Goal: Task Accomplishment & Management: Manage account settings

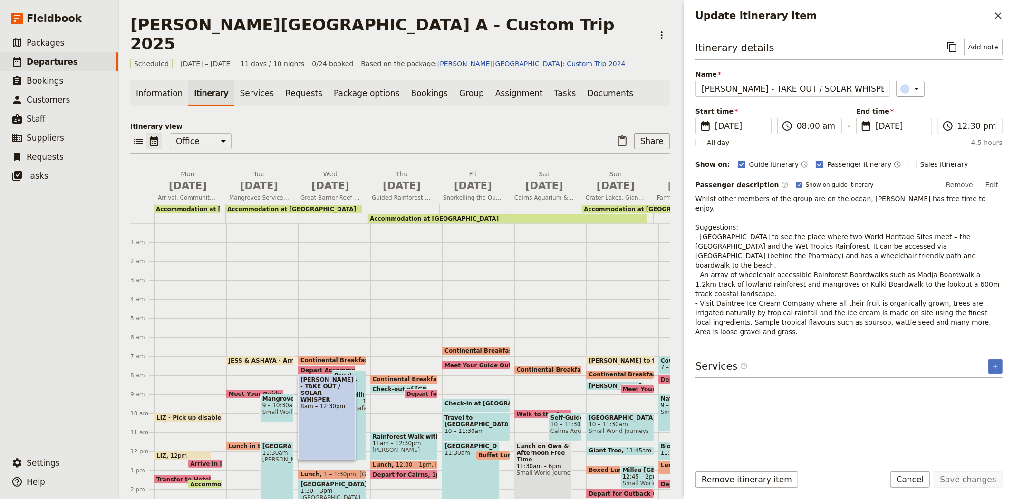
scroll to position [167, 0]
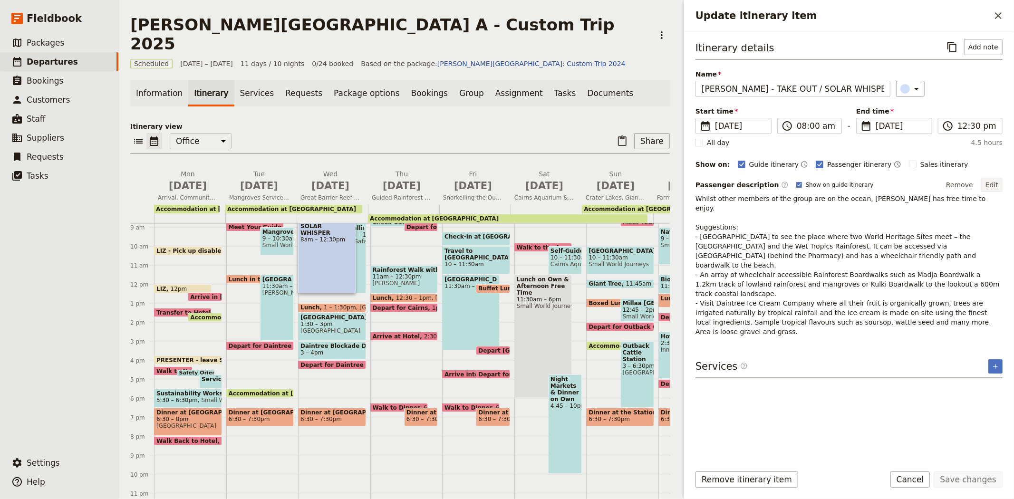
click at [991, 187] on button "Edit" at bounding box center [992, 185] width 21 height 14
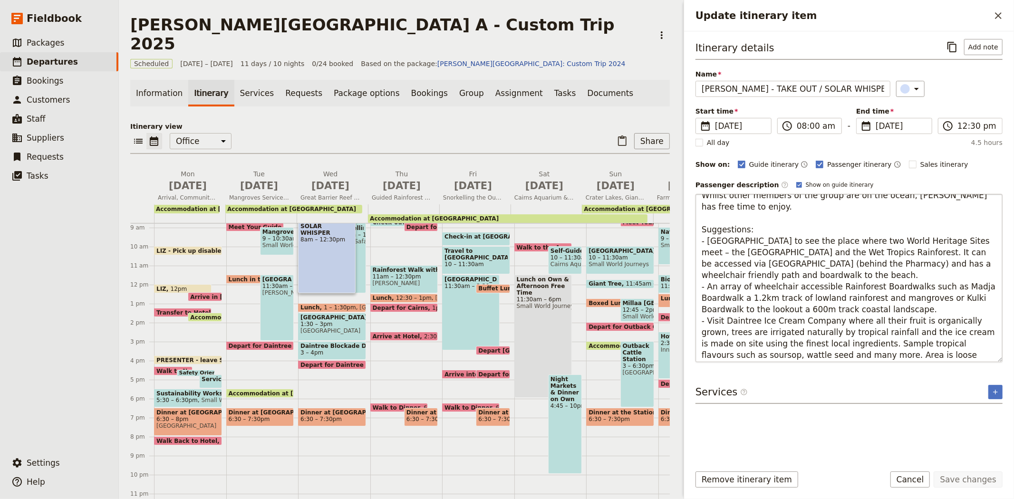
scroll to position [11, 0]
drag, startPoint x: 909, startPoint y: 307, endPoint x: 692, endPoint y: 235, distance: 228.4
click at [692, 235] on div "Itinerary details ​ Add note Name [PERSON_NAME] - TAKE OUT / SOLAR WHISPER ​ St…" at bounding box center [849, 244] width 330 height 426
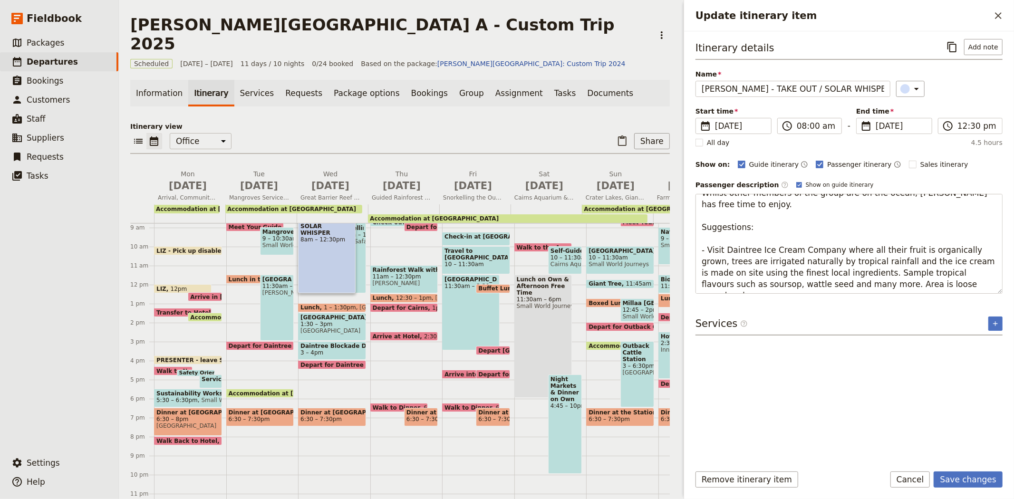
scroll to position [0, 0]
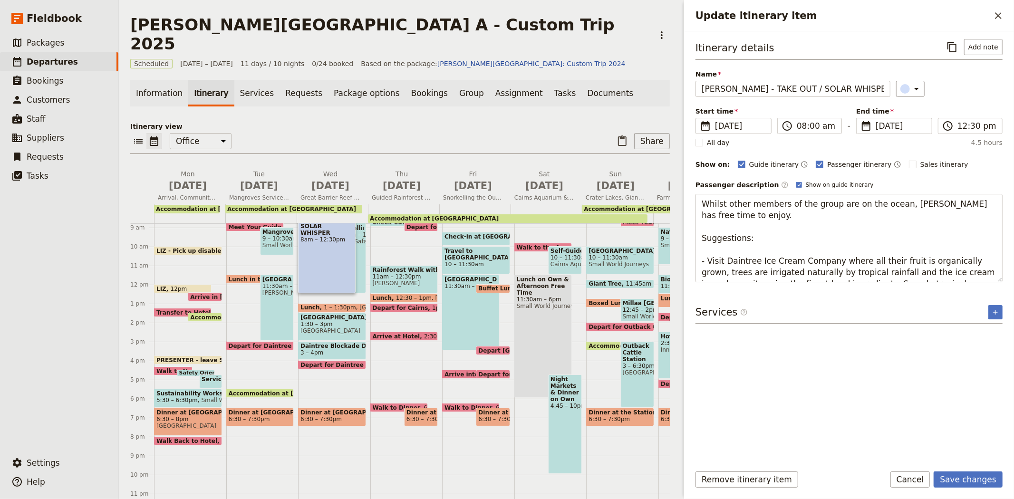
type textarea "Whilst other members of the group are on the ocean, [PERSON_NAME] has free time…"
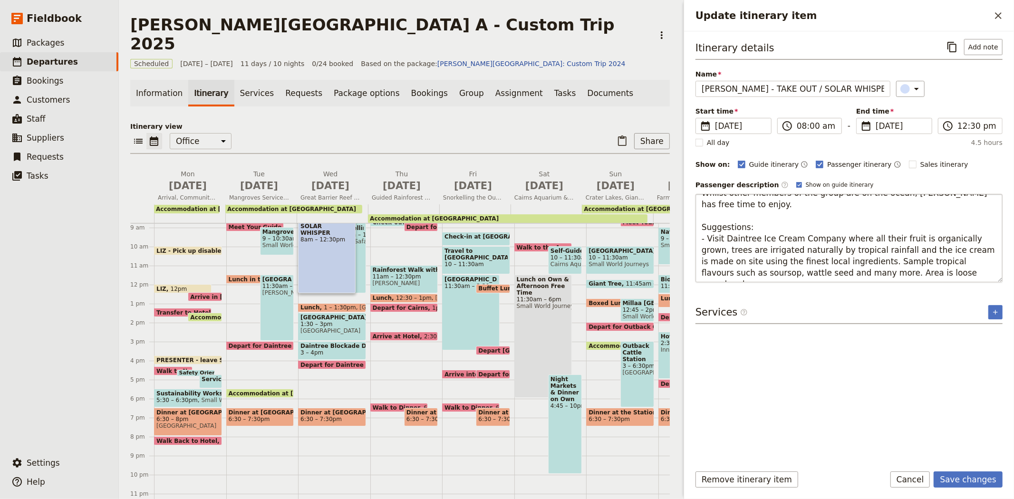
drag, startPoint x: 750, startPoint y: 239, endPoint x: 720, endPoint y: 273, distance: 46.1
click at [720, 273] on textarea "Whilst other members of the group are on the ocean, [PERSON_NAME] has free time…" at bounding box center [849, 238] width 307 height 88
click at [775, 255] on textarea "Whilst other members of the group are on the ocean, [PERSON_NAME] has free time…" at bounding box center [849, 238] width 307 height 88
drag, startPoint x: 705, startPoint y: 239, endPoint x: 915, endPoint y: 273, distance: 212.0
click at [915, 273] on textarea "Whilst other members of the group are on the ocean, [PERSON_NAME] has free time…" at bounding box center [849, 238] width 307 height 88
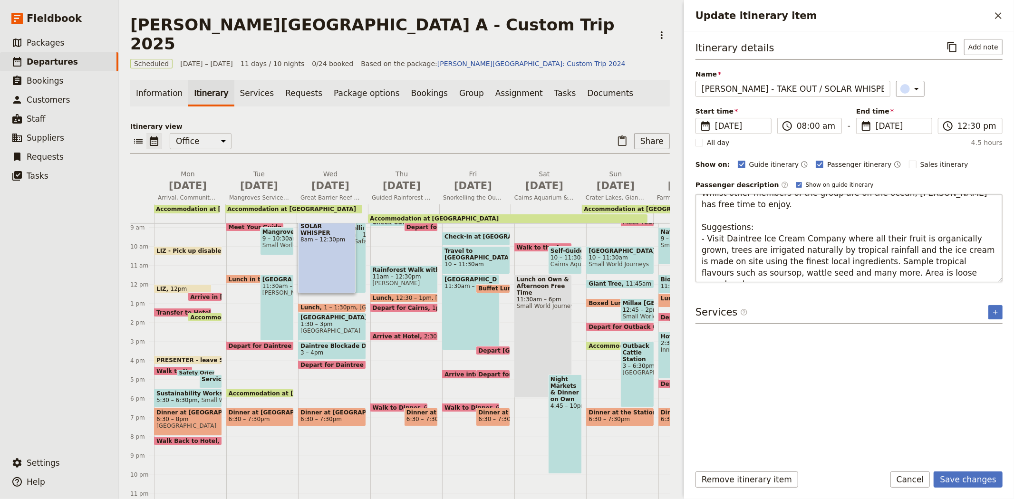
click at [866, 262] on textarea "Whilst other members of the group are on the ocean, [PERSON_NAME] has free time…" at bounding box center [849, 238] width 307 height 88
drag, startPoint x: 757, startPoint y: 235, endPoint x: 928, endPoint y: 280, distance: 176.5
click at [928, 280] on textarea "Whilst other members of the group are on the ocean, [PERSON_NAME] has free time…" at bounding box center [849, 238] width 307 height 88
click at [852, 263] on textarea "Whilst other members of the group are on the ocean, [PERSON_NAME] has free time…" at bounding box center [849, 238] width 307 height 88
drag, startPoint x: 786, startPoint y: 238, endPoint x: 871, endPoint y: 281, distance: 95.5
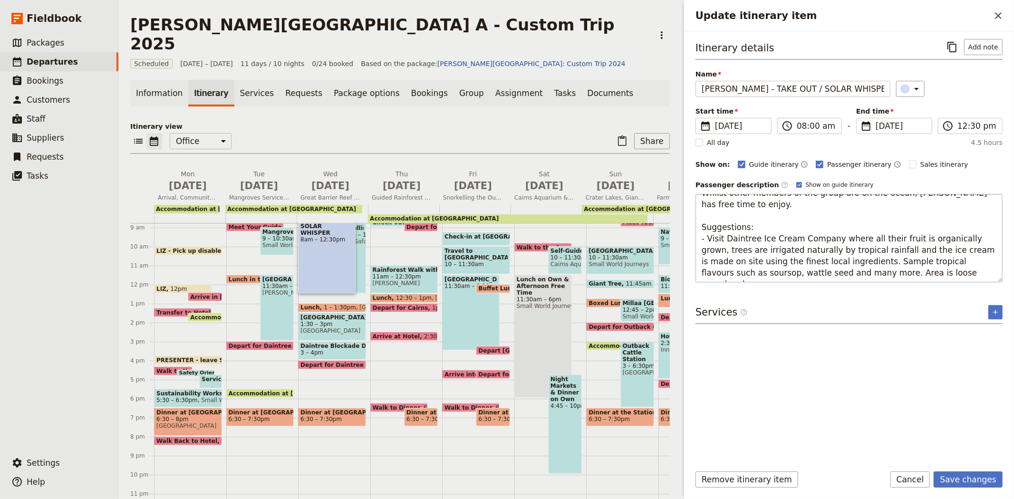
click at [871, 281] on textarea "Whilst other members of the group are on the ocean, [PERSON_NAME] has free time…" at bounding box center [849, 238] width 307 height 88
click at [904, 258] on textarea "Whilst other members of the group are on the ocean, [PERSON_NAME] has free time…" at bounding box center [849, 238] width 307 height 88
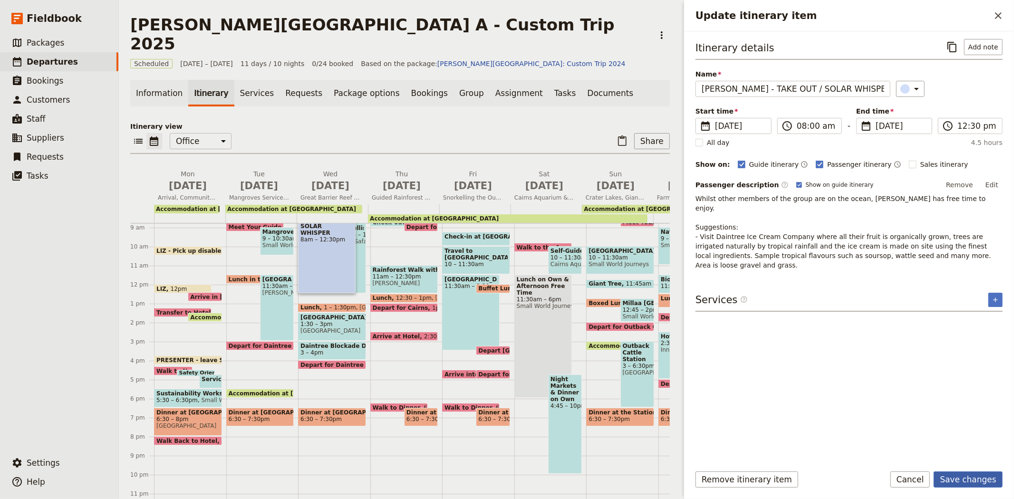
click at [963, 479] on button "Save changes" at bounding box center [968, 480] width 69 height 16
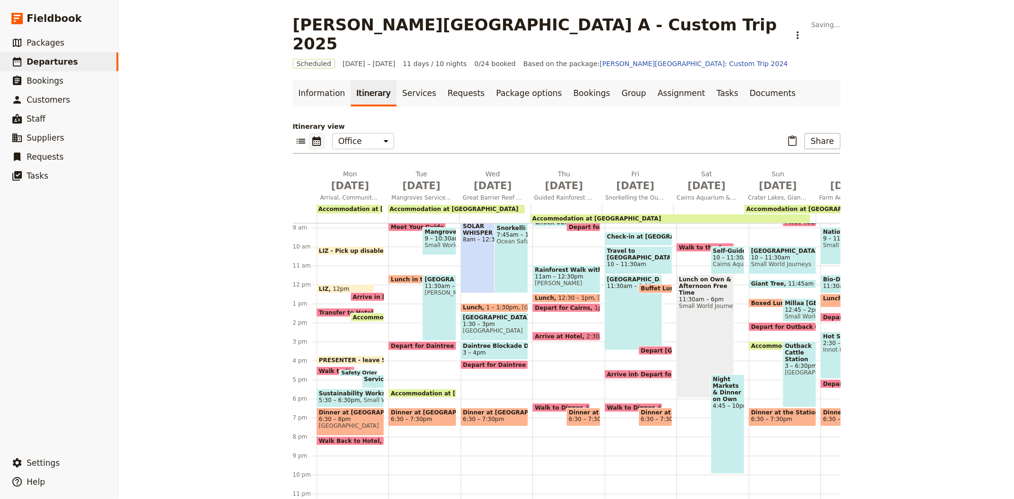
scroll to position [152, 0]
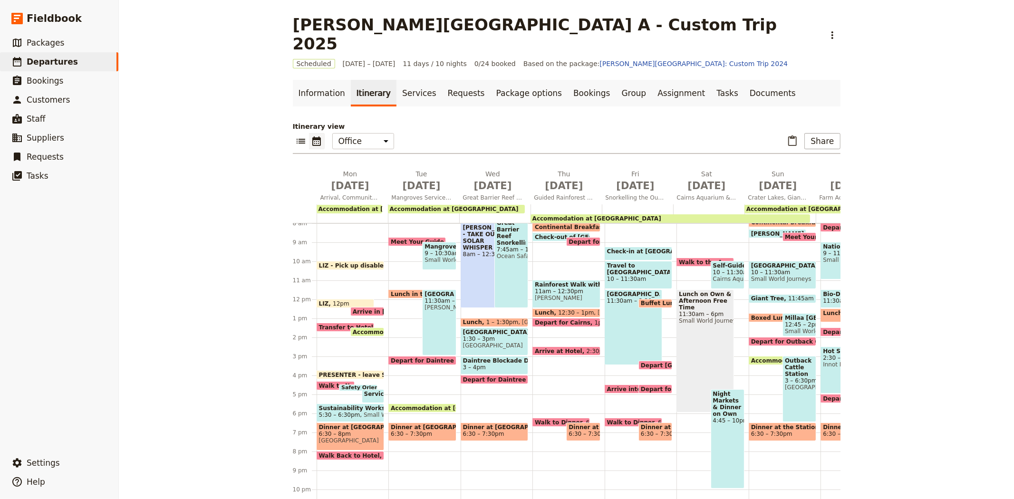
click at [474, 263] on div "[PERSON_NAME] - TAKE OUT / SOLAR WHISPER 8am – 12:30pm" at bounding box center [490, 265] width 58 height 85
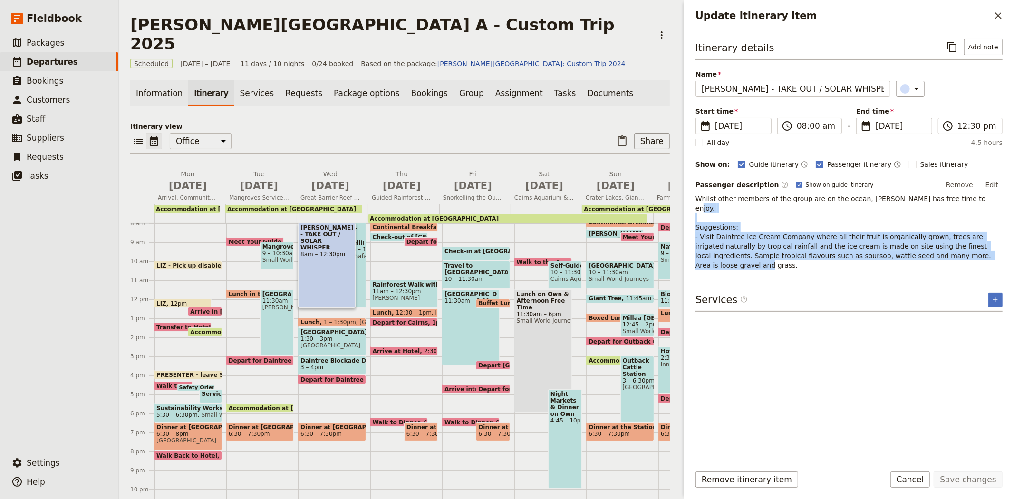
drag, startPoint x: 947, startPoint y: 247, endPoint x: 696, endPoint y: 220, distance: 252.6
click at [696, 220] on p "Whilst other members of the group are on the ocean, [PERSON_NAME] has free time…" at bounding box center [849, 232] width 307 height 76
copy p "Suggestions: - Visit Daintree Ice Cream Company where all their fruit is organi…"
click at [930, 479] on button "Cancel" at bounding box center [911, 480] width 40 height 16
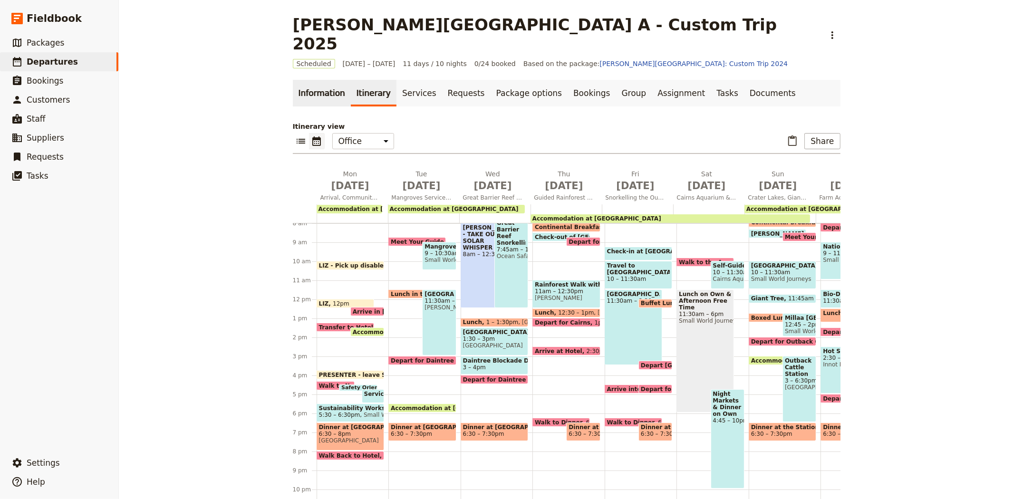
click at [301, 80] on link "Information" at bounding box center [322, 93] width 58 height 27
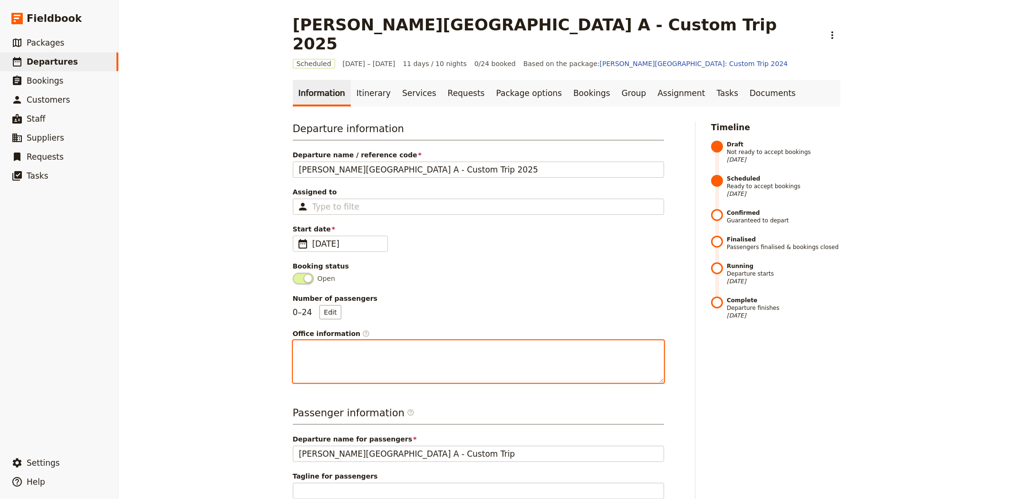
click at [343, 350] on textarea "Office information ​" at bounding box center [478, 362] width 371 height 43
paste textarea "Suggestions: - Visit Daintree Ice Cream Company where all their fruit is organi…"
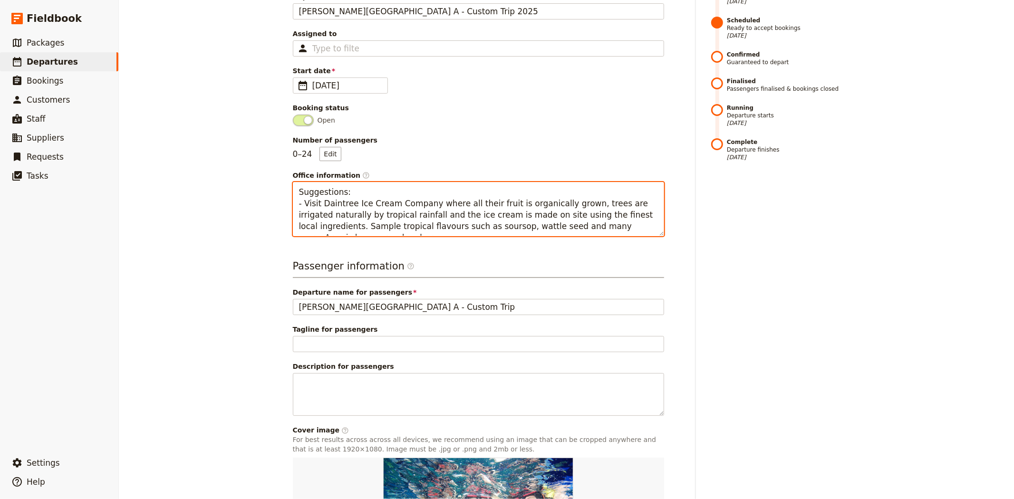
scroll to position [278, 0]
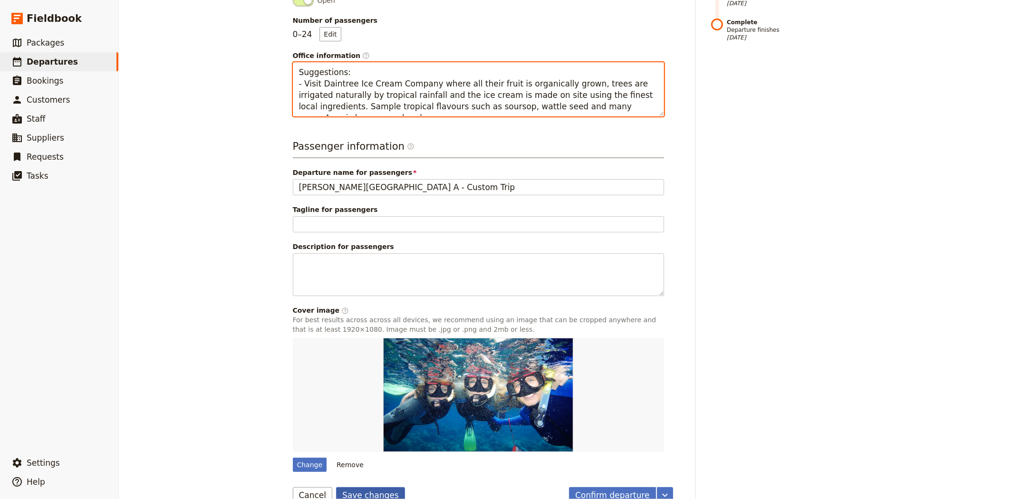
type textarea "Suggestions: - Visit Daintree Ice Cream Company where all their fruit is organi…"
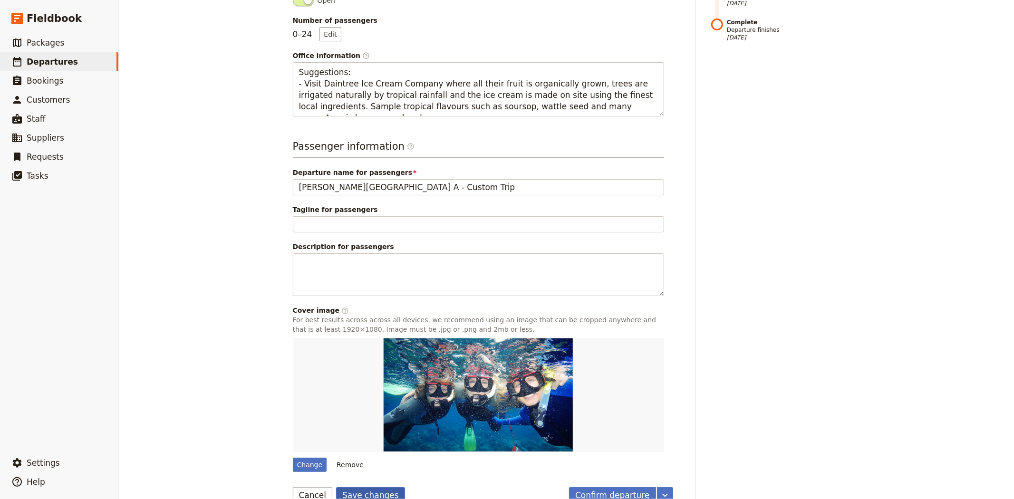
click at [359, 487] on button "Save changes" at bounding box center [370, 495] width 69 height 16
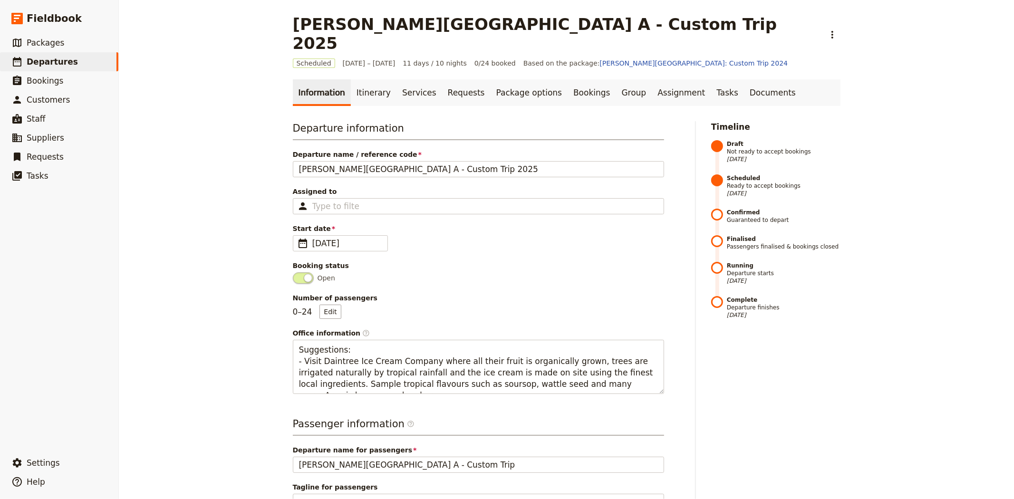
scroll to position [0, 0]
click at [363, 80] on link "Itinerary" at bounding box center [374, 93] width 46 height 27
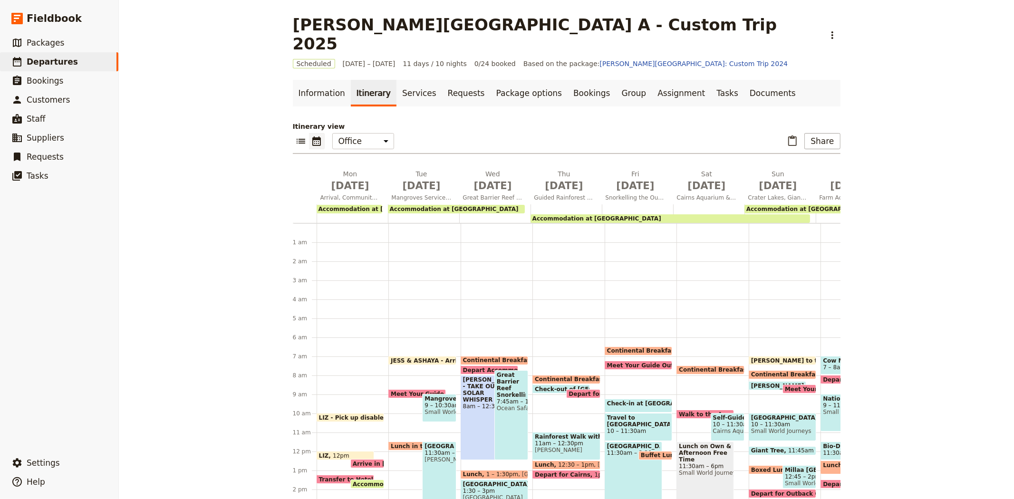
scroll to position [114, 0]
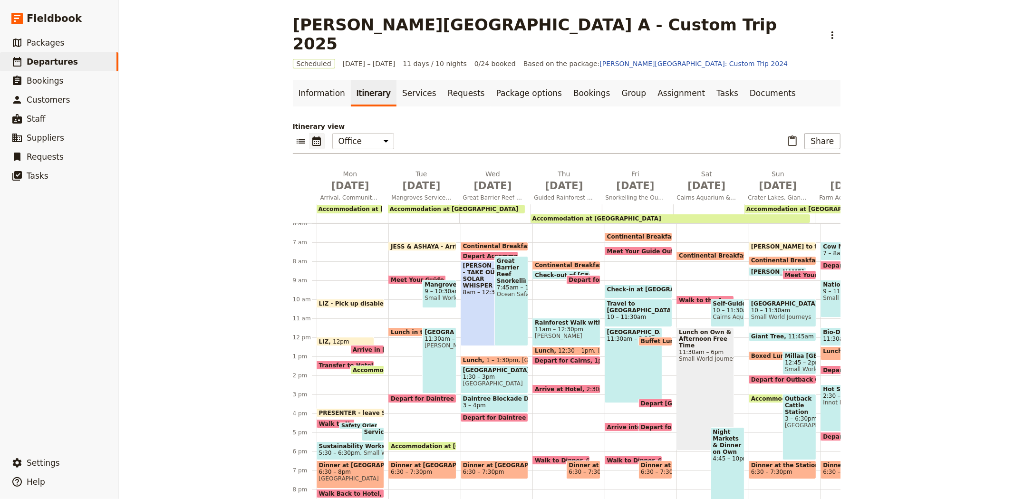
click at [477, 287] on div "[PERSON_NAME] - TAKE OUT / SOLAR WHISPER 8am – 12:30pm" at bounding box center [490, 303] width 58 height 85
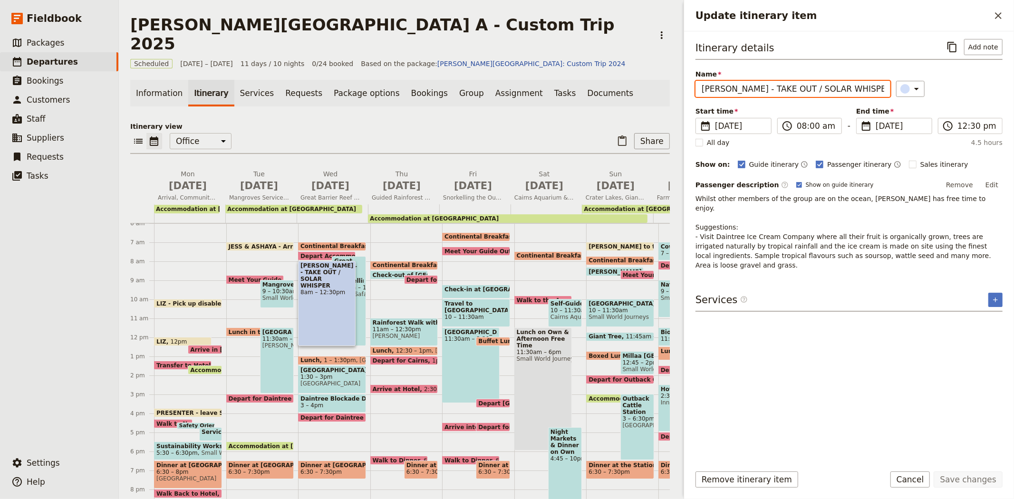
drag, startPoint x: 776, startPoint y: 88, endPoint x: 659, endPoint y: 88, distance: 117.5
click at [659, 88] on div "[PERSON_NAME][GEOGRAPHIC_DATA] A - Custom Trip 2025 ​ Scheduled [DATE] – [DATE]…" at bounding box center [567, 249] width 896 height 499
type input "SOLAR WHISPER"
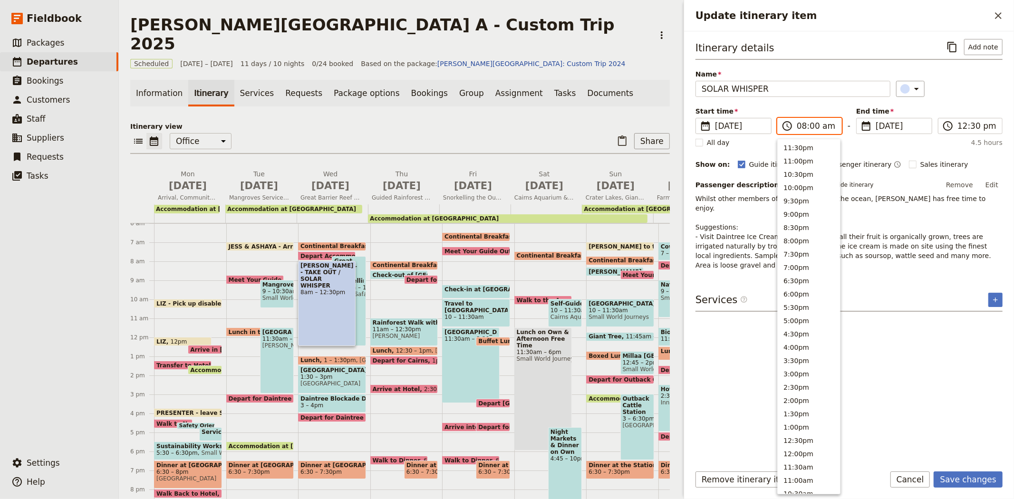
click at [800, 125] on input "08:00 am" at bounding box center [816, 125] width 39 height 11
type input "11:45 am"
click at [970, 127] on input "12:30 pm" at bounding box center [977, 125] width 39 height 11
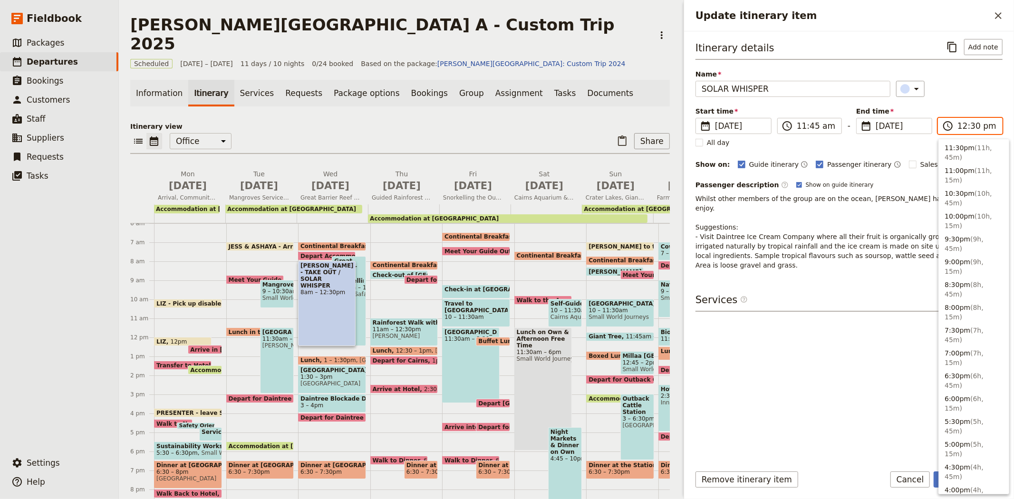
click at [973, 123] on input "12:30 pm" at bounding box center [977, 125] width 39 height 11
type input "12:45 pm"
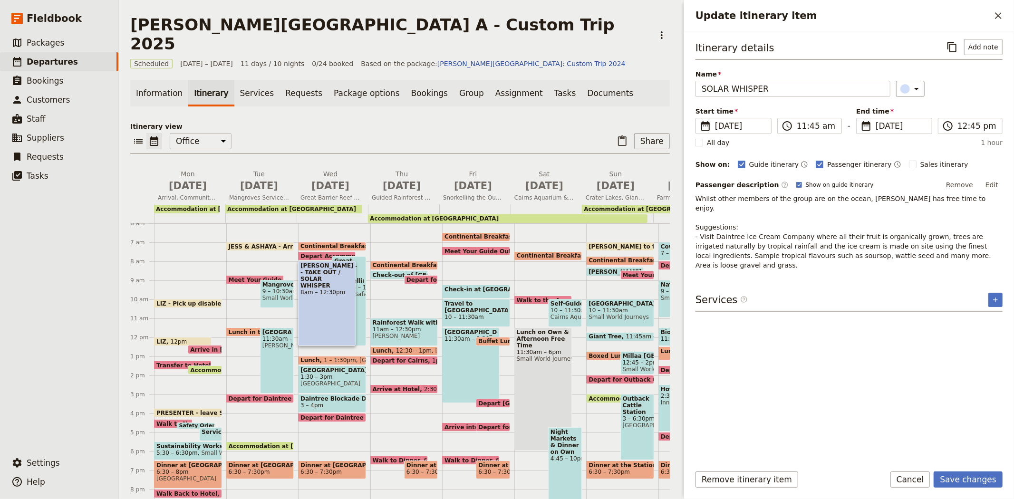
click at [953, 83] on div "​" at bounding box center [949, 89] width 107 height 16
click at [989, 479] on button "Save changes" at bounding box center [968, 480] width 69 height 16
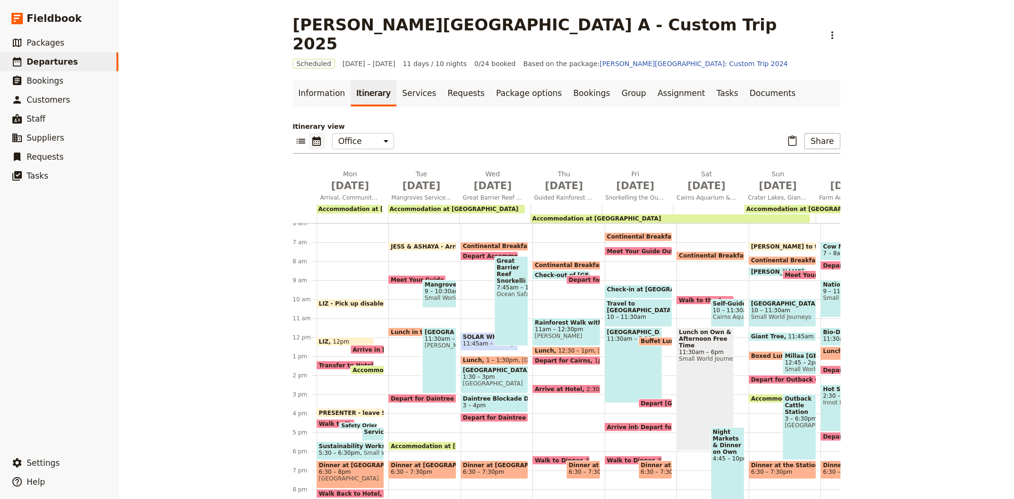
click at [473, 334] on span "SOLAR WHISPER" at bounding box center [489, 337] width 53 height 7
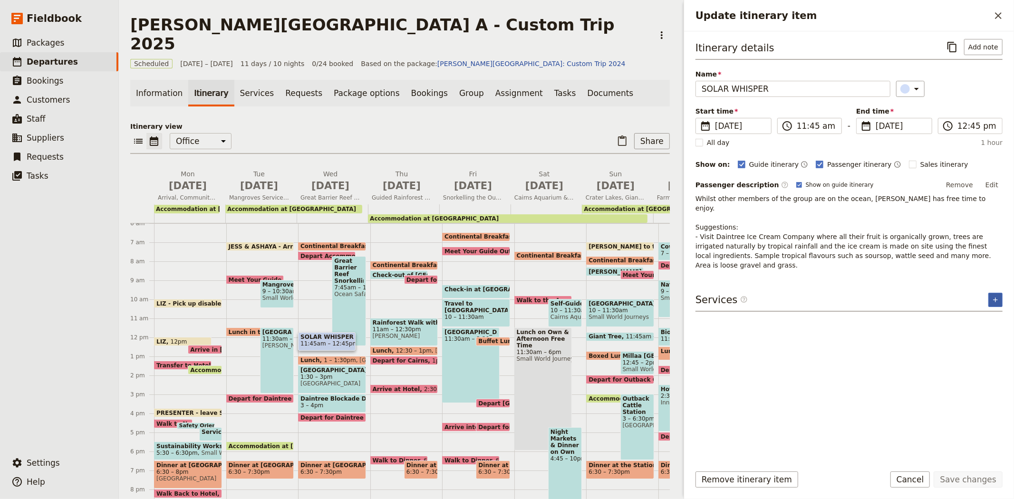
click at [991, 293] on button "​" at bounding box center [996, 300] width 14 height 14
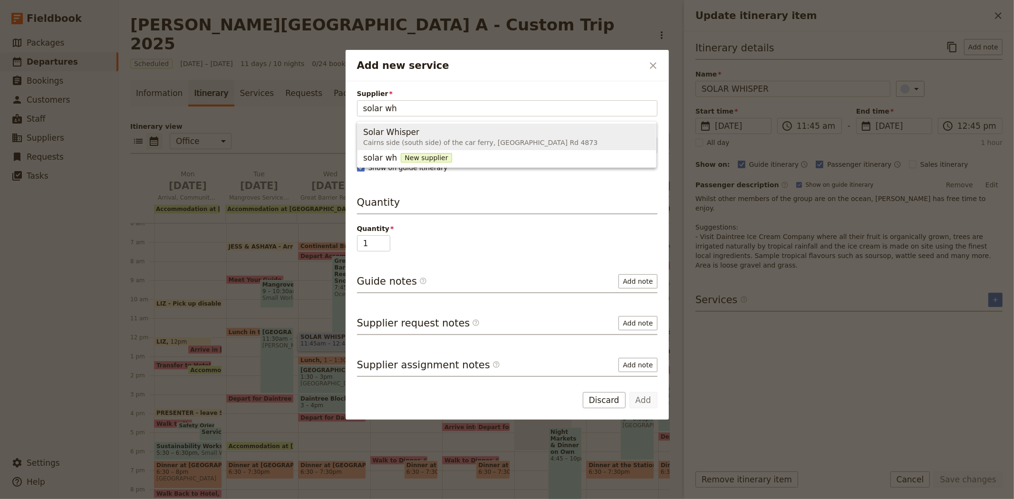
click at [411, 142] on span "Cairns side (south side) of the car ferry, [GEOGRAPHIC_DATA] Rd 4873" at bounding box center [480, 143] width 234 height 10
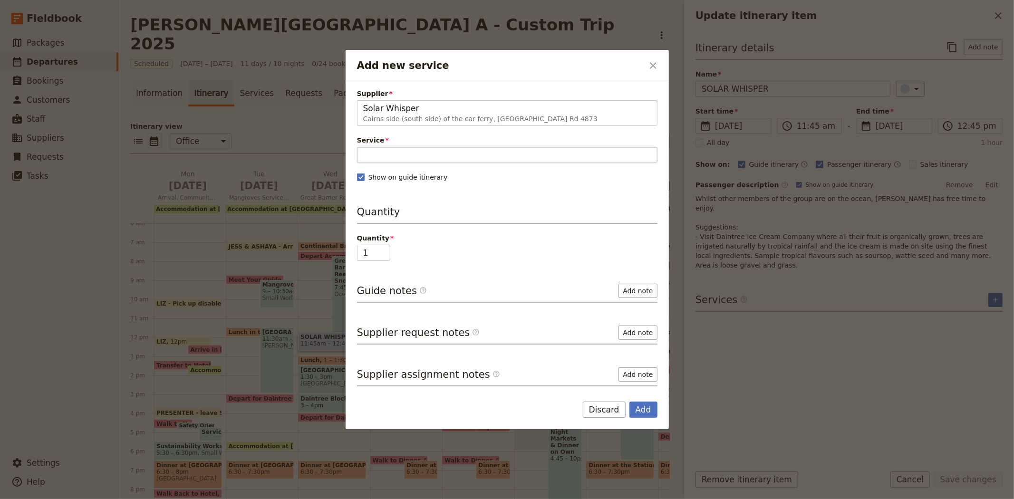
type input "Solar Whisper"
click at [409, 155] on input "Service" at bounding box center [507, 155] width 301 height 16
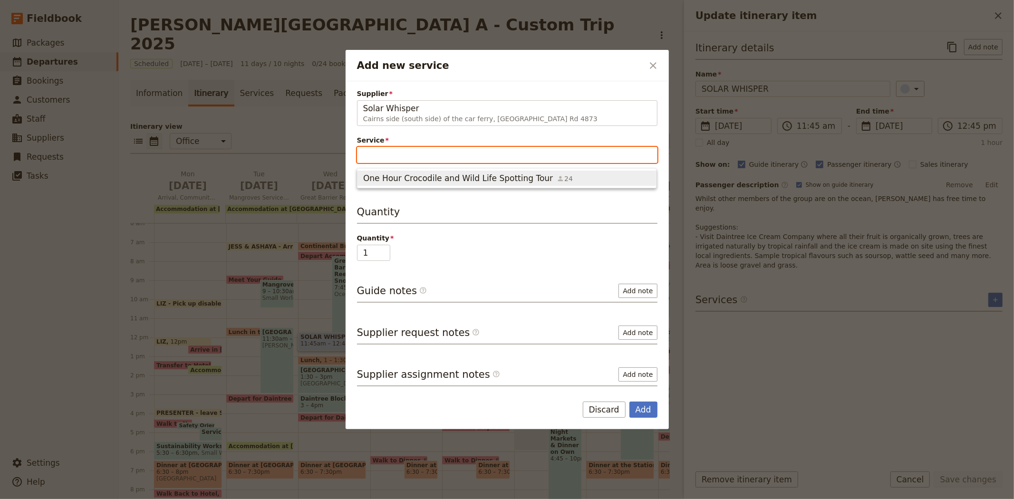
click at [406, 177] on span "One Hour Crocodile and Wild Life Spotting Tour" at bounding box center [458, 178] width 190 height 11
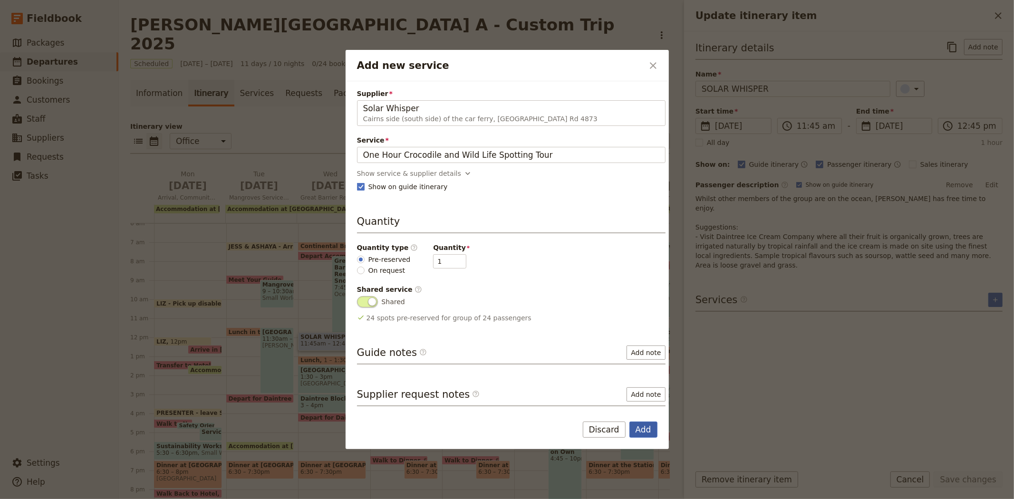
click at [640, 433] on button "Add" at bounding box center [644, 430] width 28 height 16
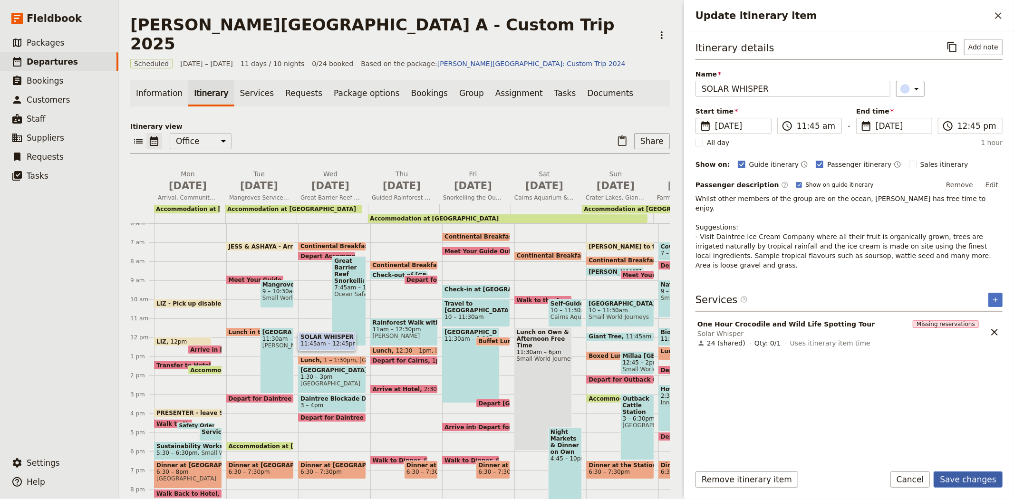
click at [958, 481] on button "Save changes" at bounding box center [968, 480] width 69 height 16
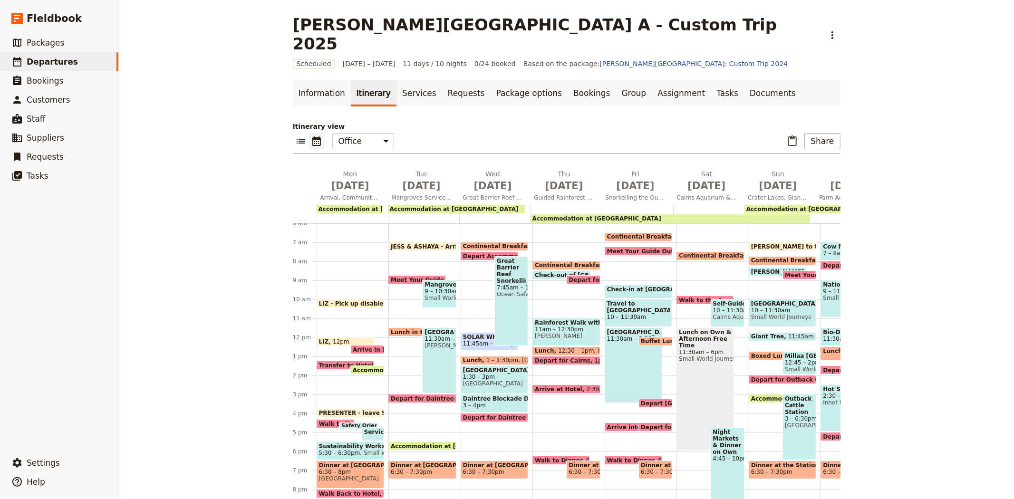
click at [474, 341] on span "11:45am – 12:45pm" at bounding box center [492, 344] width 58 height 7
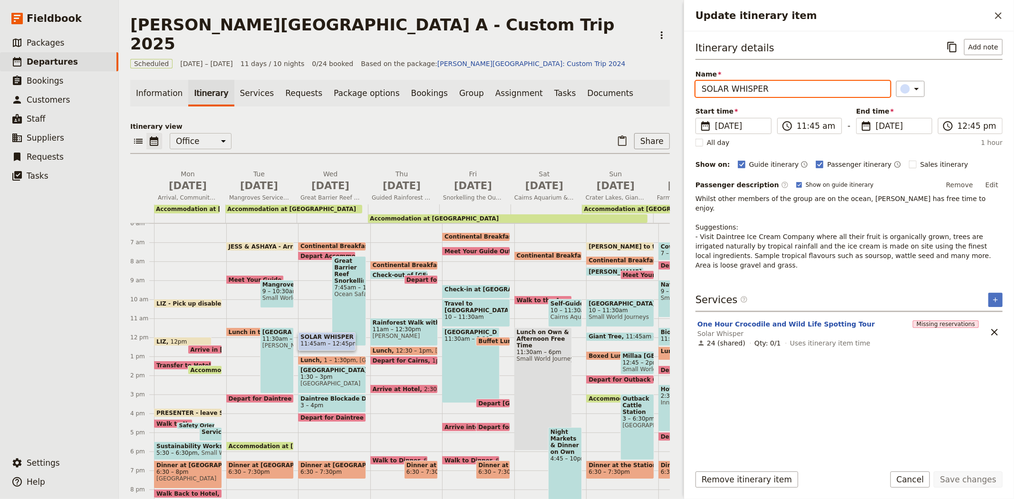
drag, startPoint x: 824, startPoint y: 91, endPoint x: 626, endPoint y: 83, distance: 198.0
click at [626, 83] on div "[PERSON_NAME][GEOGRAPHIC_DATA] A - Custom Trip 2025 ​ Scheduled [DATE] – [DATE]…" at bounding box center [567, 249] width 896 height 499
paste input "Croc-Spotting Wildlife Cruise"
type input "Croc-Spotting Wildlife Cruise * [PERSON_NAME] ONLY"
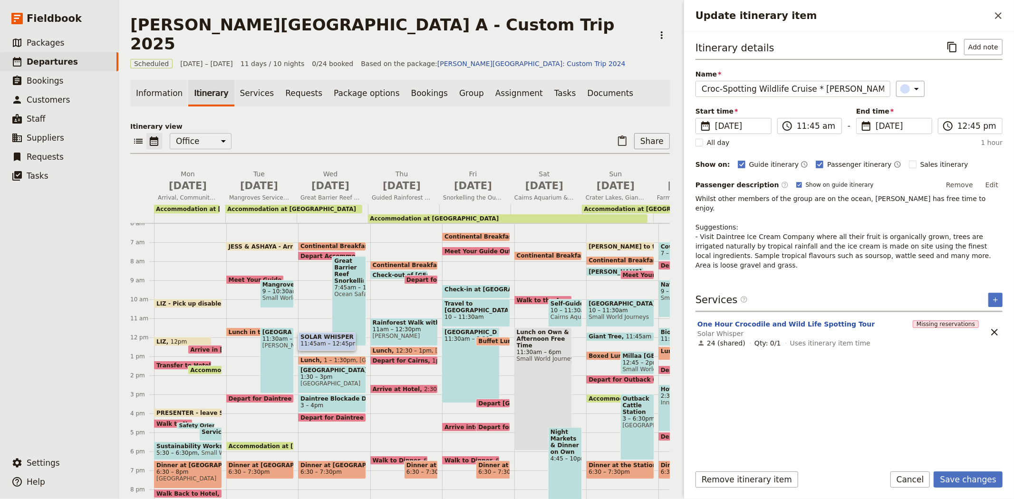
click at [993, 185] on button "Edit" at bounding box center [992, 185] width 21 height 14
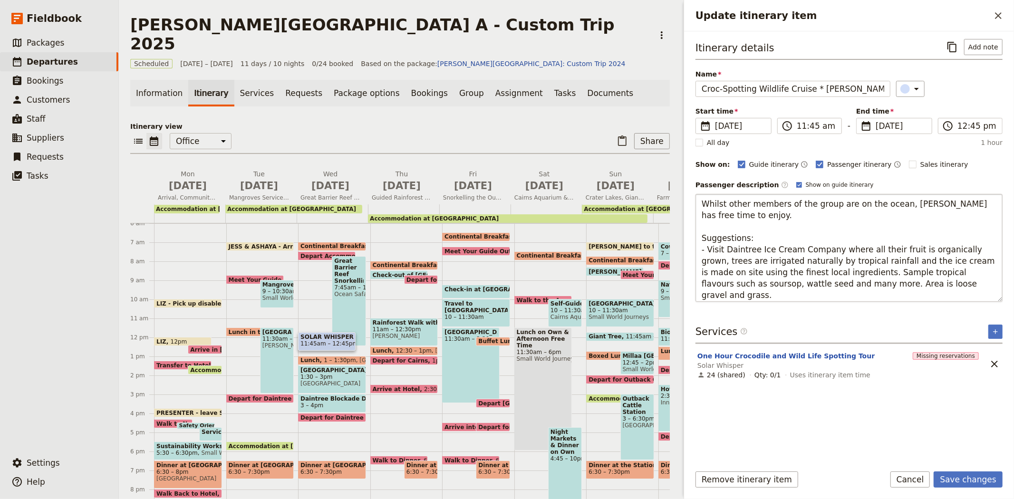
drag, startPoint x: 1001, startPoint y: 276, endPoint x: 991, endPoint y: 351, distance: 75.3
click at [993, 302] on textarea "Whilst other members of the group are on the ocean, [PERSON_NAME] has free time…" at bounding box center [849, 248] width 307 height 108
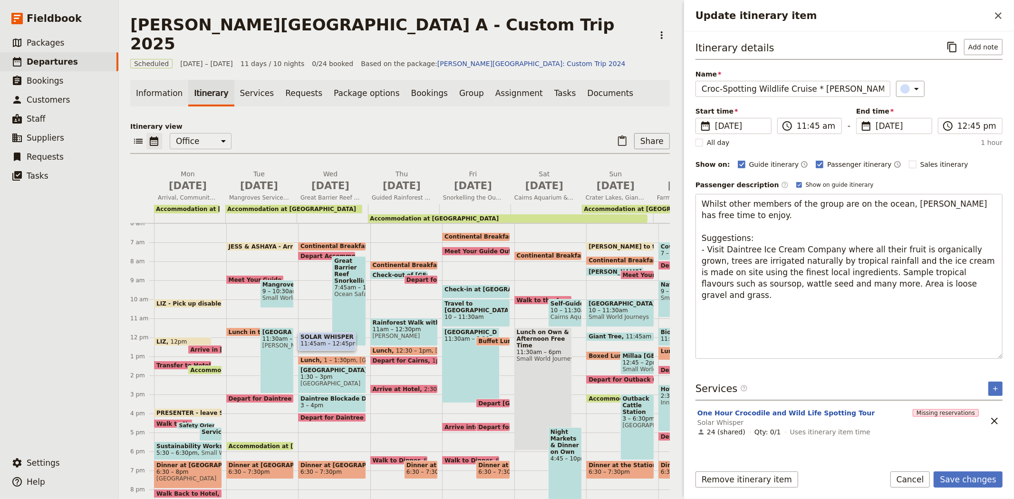
drag, startPoint x: 832, startPoint y: 253, endPoint x: 682, endPoint y: 170, distance: 172.4
click at [682, 170] on div "Update itinerary item ​ Itinerary details ​ Add note Name Croc-Spotting Wildlif…" at bounding box center [848, 249] width 333 height 499
type textarea "[DATE] you embark on a thrilling crocodile-spotting cruise along the Daintree R…"
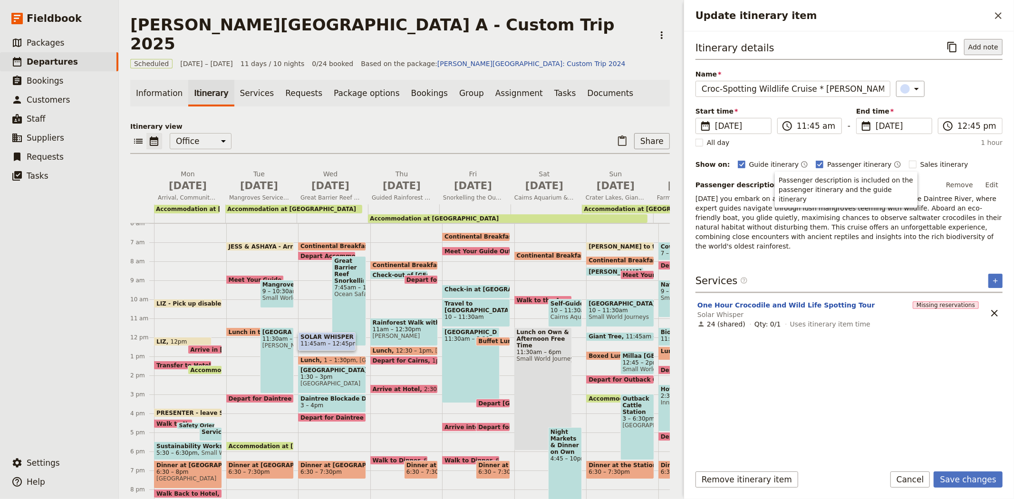
click at [980, 54] on button "Add note" at bounding box center [983, 47] width 39 height 16
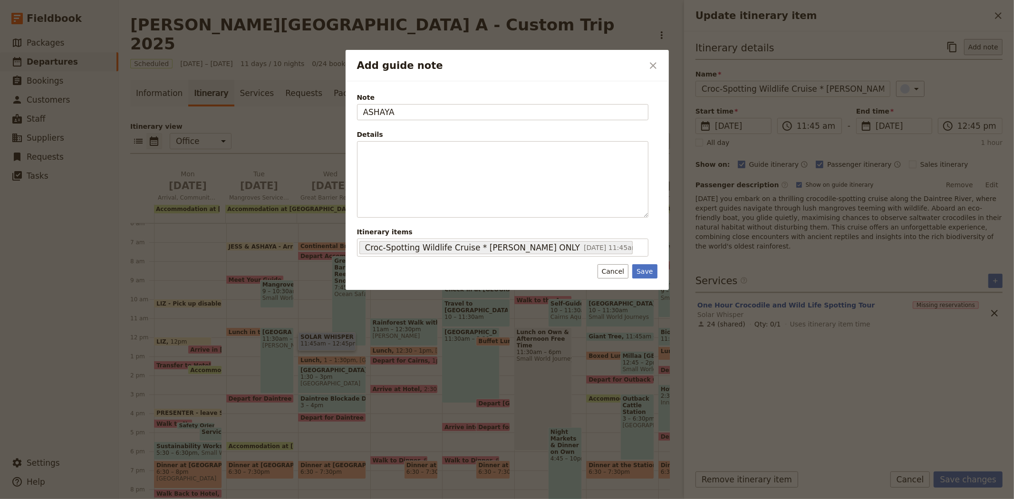
type input "ASHAYA"
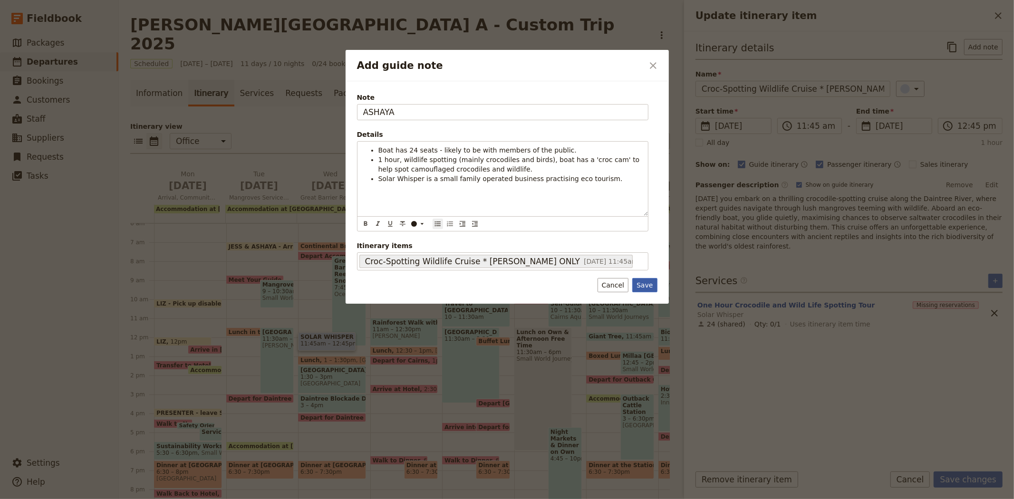
click at [648, 289] on button "Save" at bounding box center [645, 285] width 25 height 14
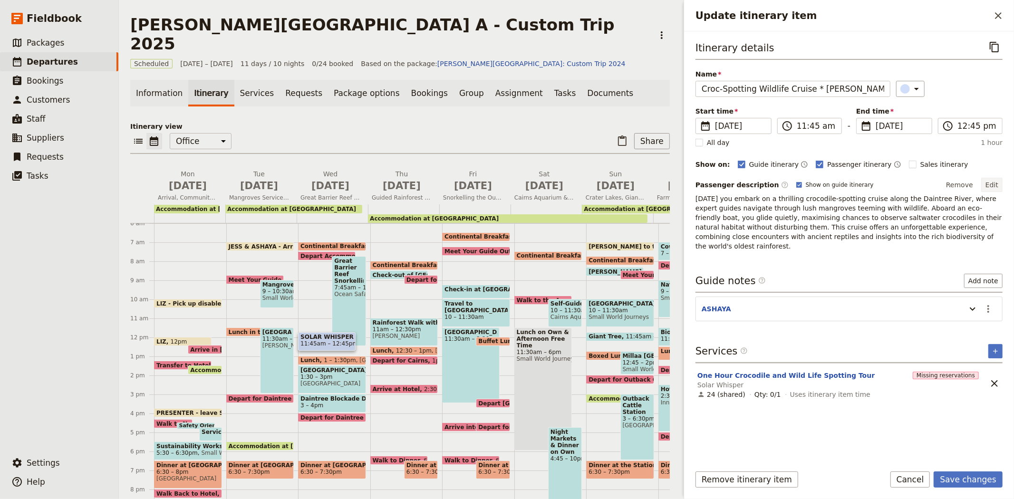
click at [994, 184] on button "Edit" at bounding box center [992, 185] width 21 height 14
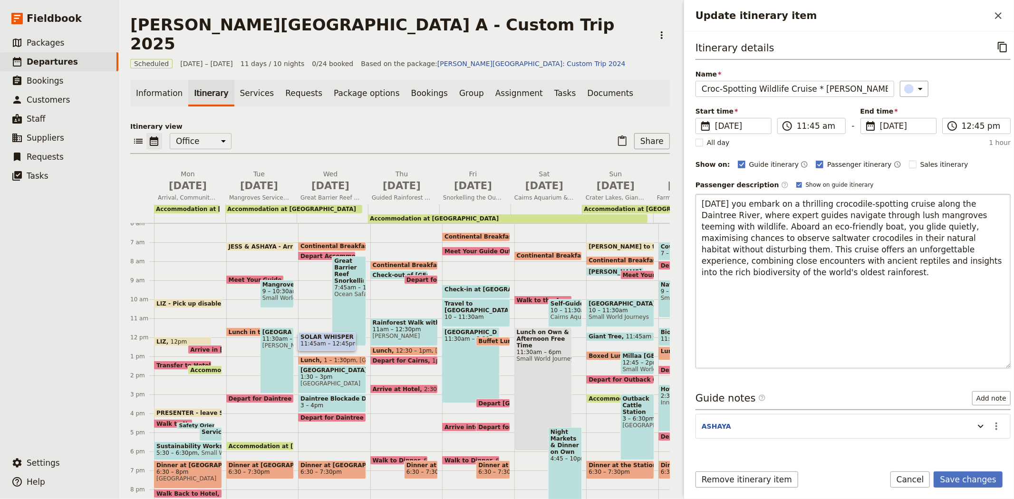
drag, startPoint x: 994, startPoint y: 267, endPoint x: 981, endPoint y: 365, distance: 98.4
click at [981, 365] on textarea "[DATE] you embark on a thrilling crocodile-spotting cruise along the Daintree R…" at bounding box center [853, 281] width 315 height 175
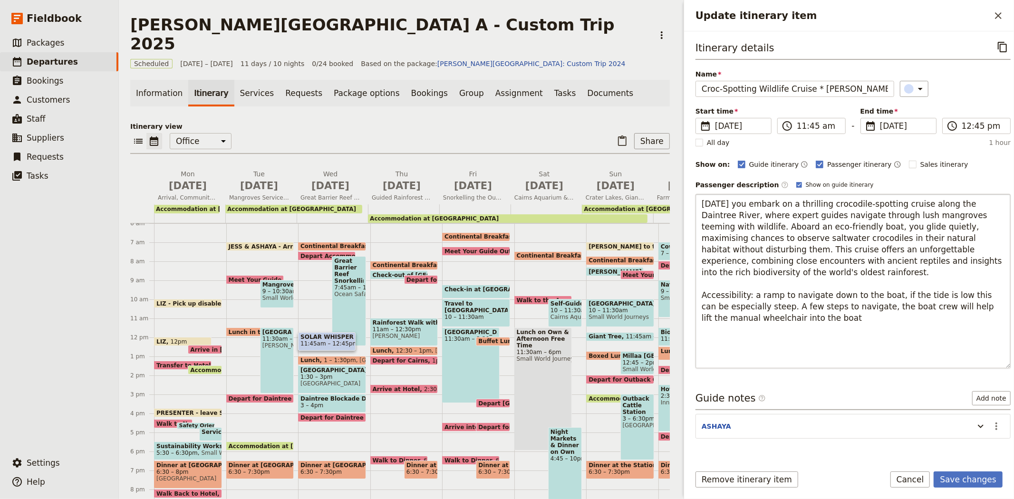
type textarea "[DATE] you embark on a thrilling crocodile-spotting cruise along the Daintree R…"
click at [967, 481] on button "Save changes" at bounding box center [968, 480] width 69 height 16
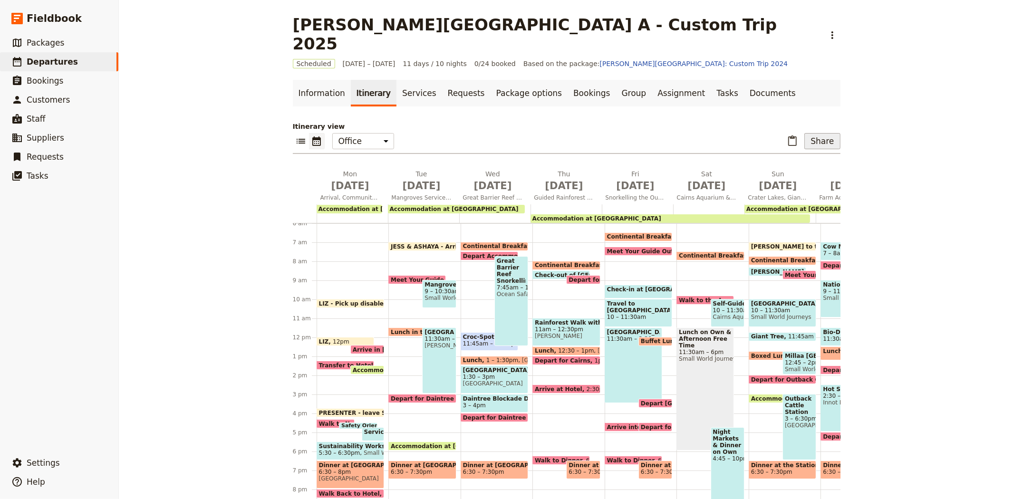
click at [820, 133] on button "Share" at bounding box center [823, 141] width 36 height 16
click at [794, 143] on span "Guide itinerary" at bounding box center [791, 143] width 50 height 10
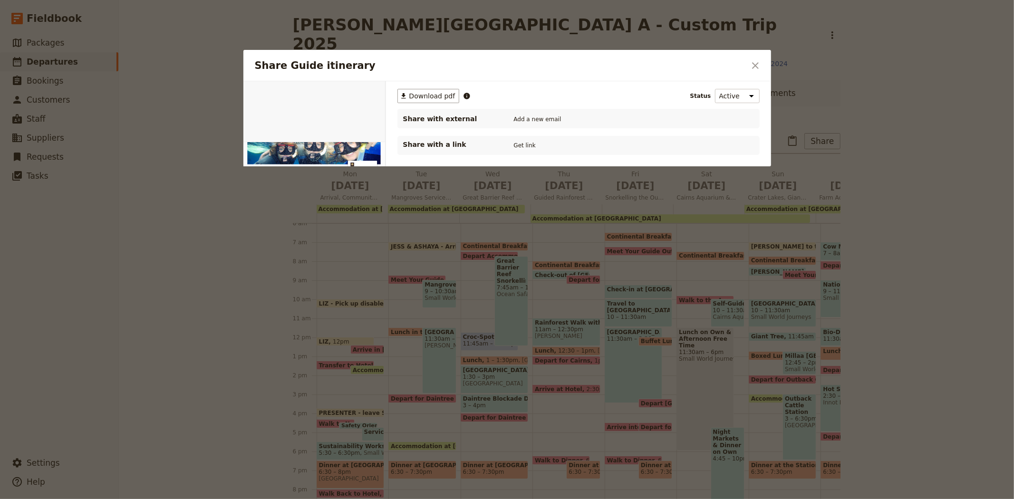
scroll to position [0, 0]
drag, startPoint x: 352, startPoint y: 94, endPoint x: 386, endPoint y: 139, distance: 56.5
click at [352, 94] on button "PDF" at bounding box center [352, 92] width 21 height 14
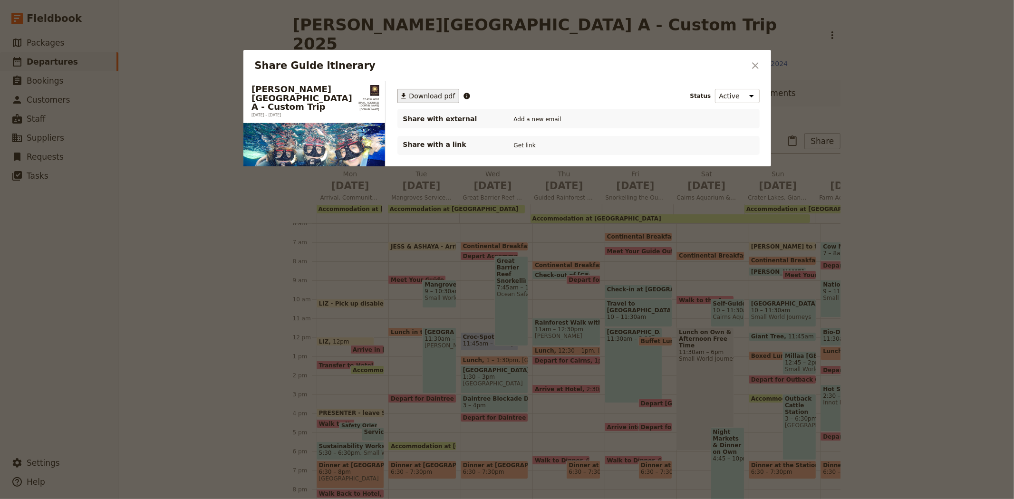
click at [419, 97] on span "Download pdf" at bounding box center [432, 96] width 46 height 10
click at [754, 69] on icon "Close dialog" at bounding box center [755, 65] width 11 height 11
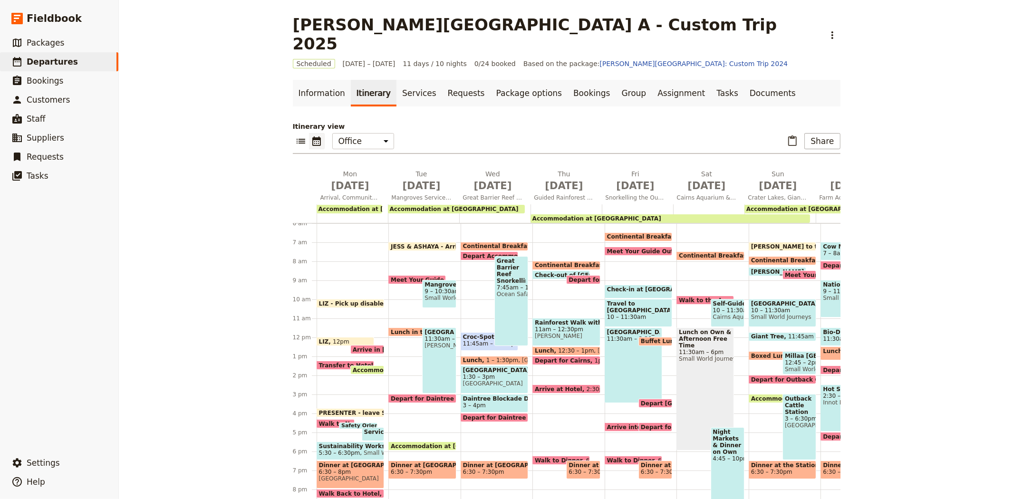
click at [481, 243] on span "Continental Breakfast at Hotel" at bounding box center [514, 246] width 103 height 7
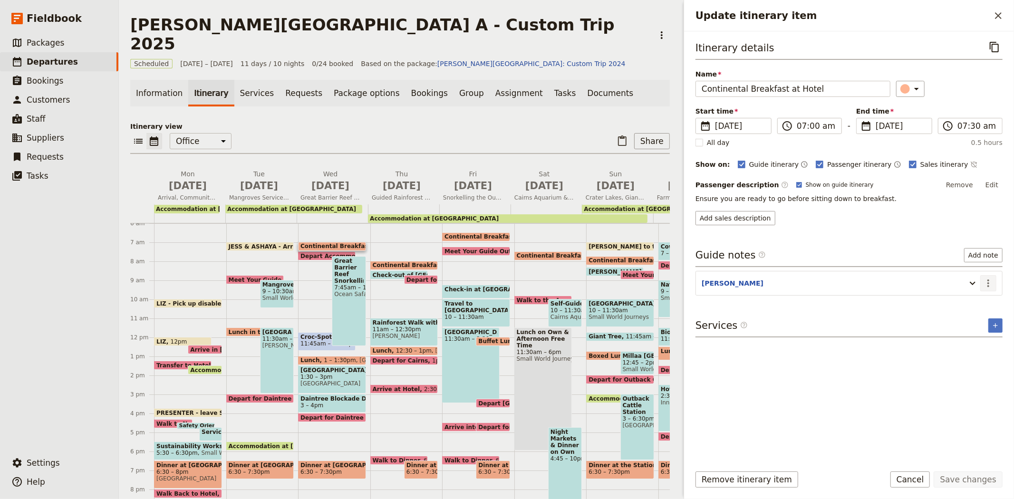
click at [990, 281] on icon "Actions" at bounding box center [988, 283] width 11 height 11
click at [987, 302] on span "Edit note" at bounding box center [968, 305] width 44 height 10
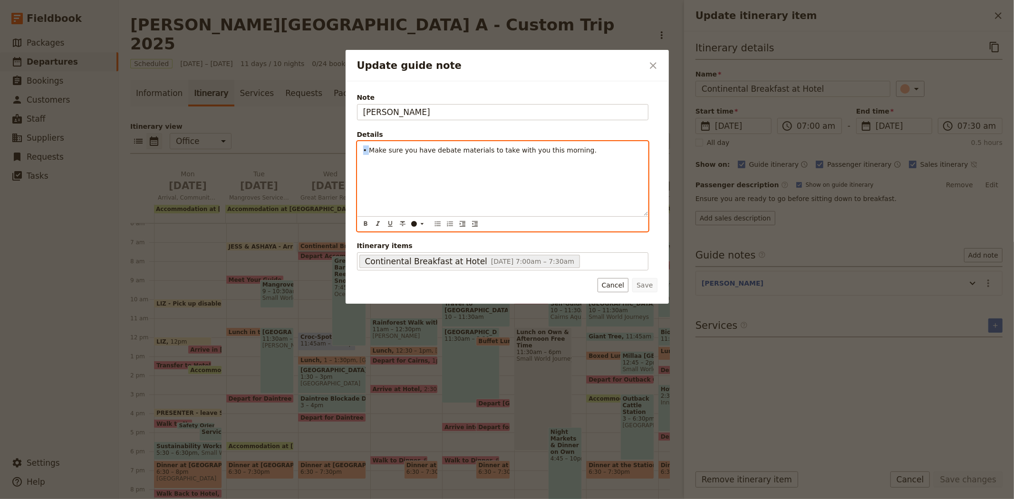
drag, startPoint x: 369, startPoint y: 146, endPoint x: 337, endPoint y: 148, distance: 31.9
click at [337, 499] on div "Update guide note ​ Note [PERSON_NAME] Details • Make sure you have debate mate…" at bounding box center [507, 499] width 1014 height 0
click at [435, 222] on icon "Bulleted list" at bounding box center [438, 224] width 6 height 5
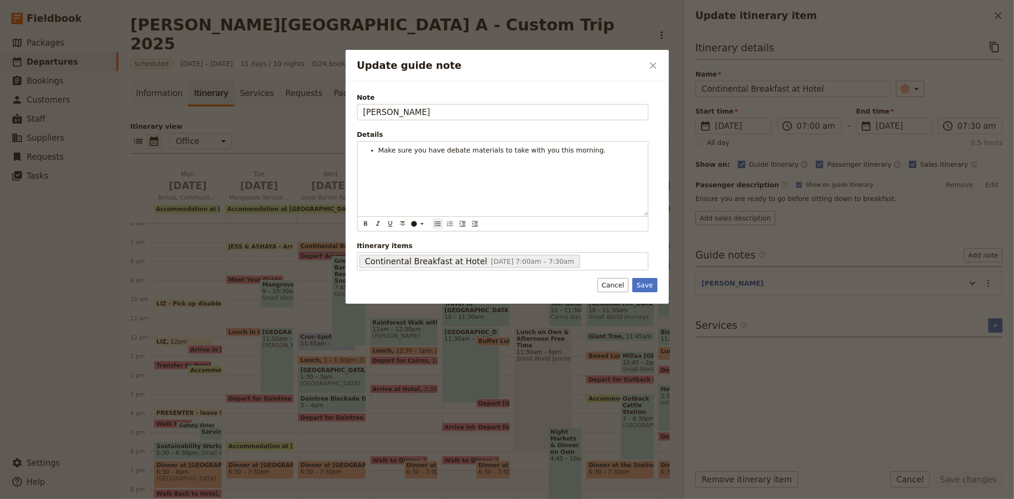
drag, startPoint x: 643, startPoint y: 281, endPoint x: 660, endPoint y: 294, distance: 21.4
click at [645, 278] on button "Save" at bounding box center [645, 285] width 25 height 14
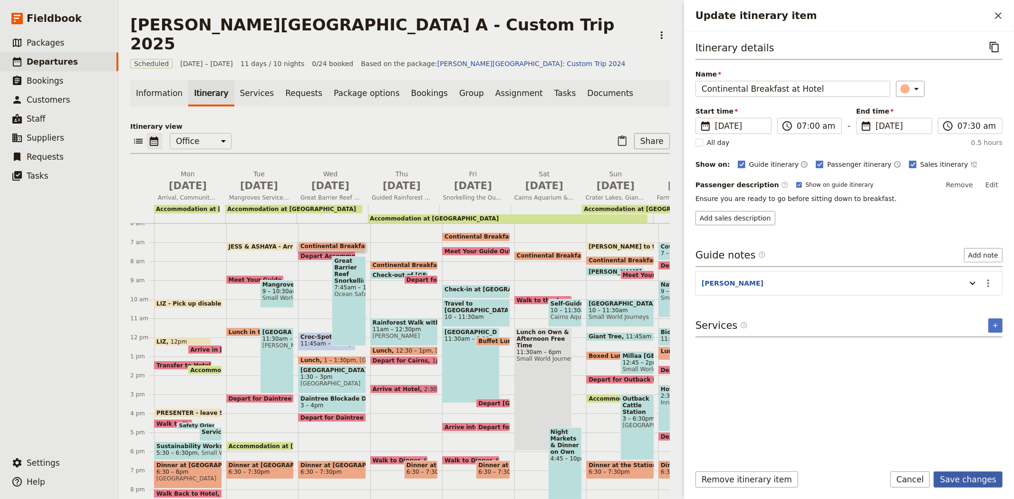
click at [993, 479] on button "Save changes" at bounding box center [968, 480] width 69 height 16
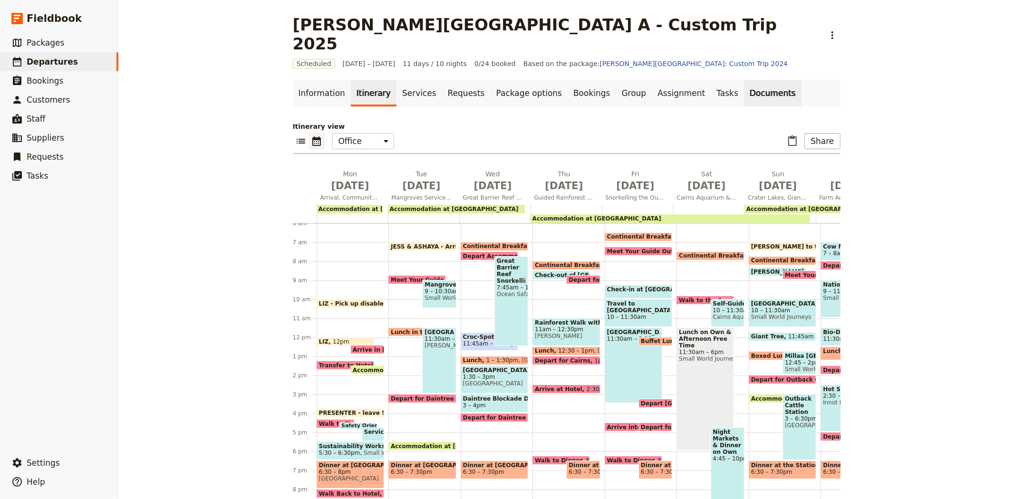
click at [744, 80] on link "Documents" at bounding box center [773, 93] width 58 height 27
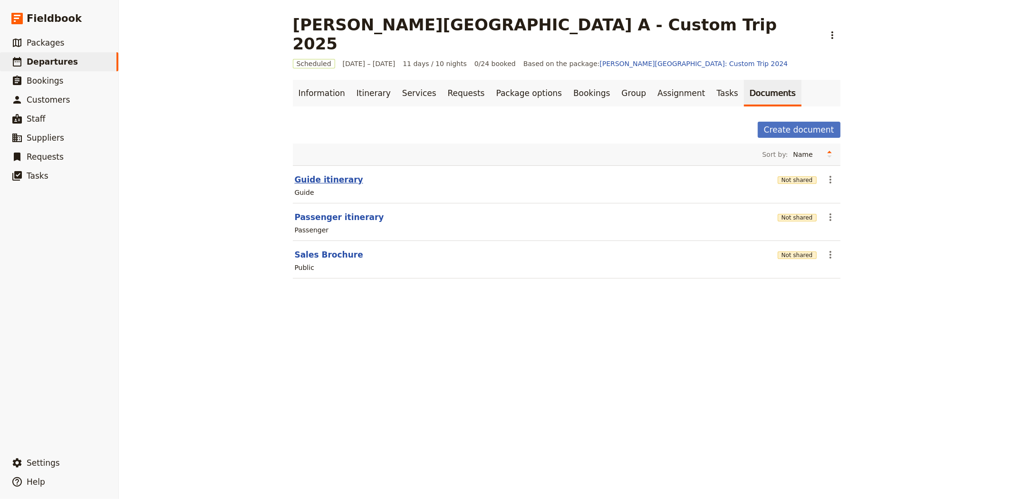
click at [334, 174] on button "Guide itinerary" at bounding box center [329, 179] width 68 height 11
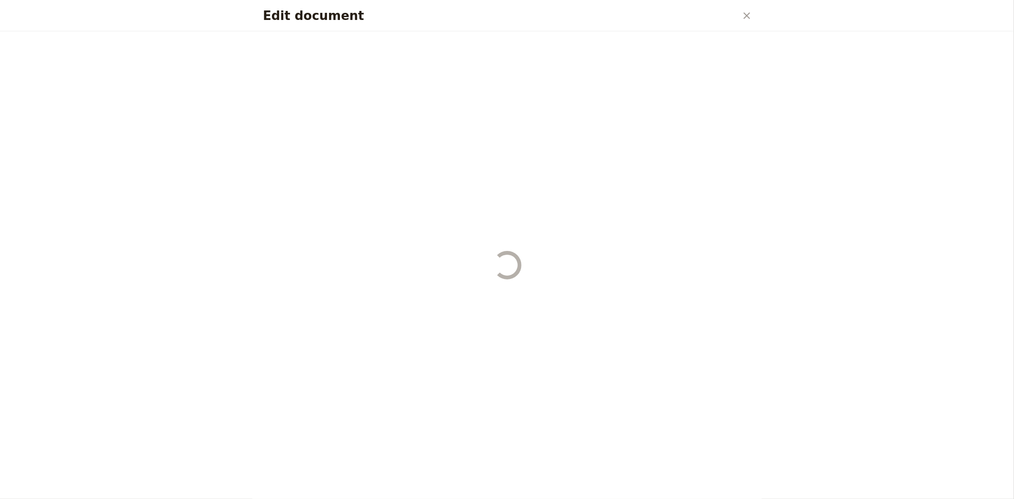
select select "STAFF"
select select "RUN_SHEET"
select select "DEFAULT"
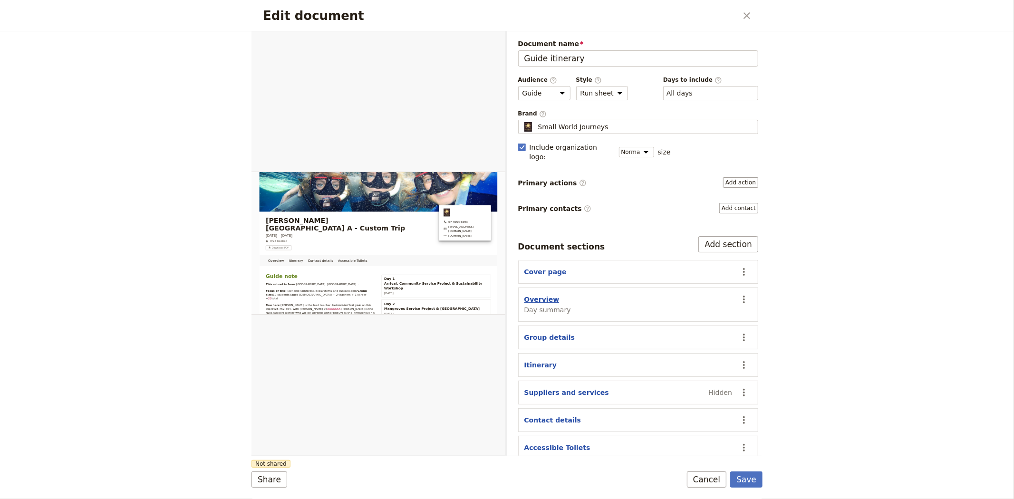
click at [543, 295] on button "Overview" at bounding box center [542, 300] width 35 height 10
select select "DAY_SUMMARY"
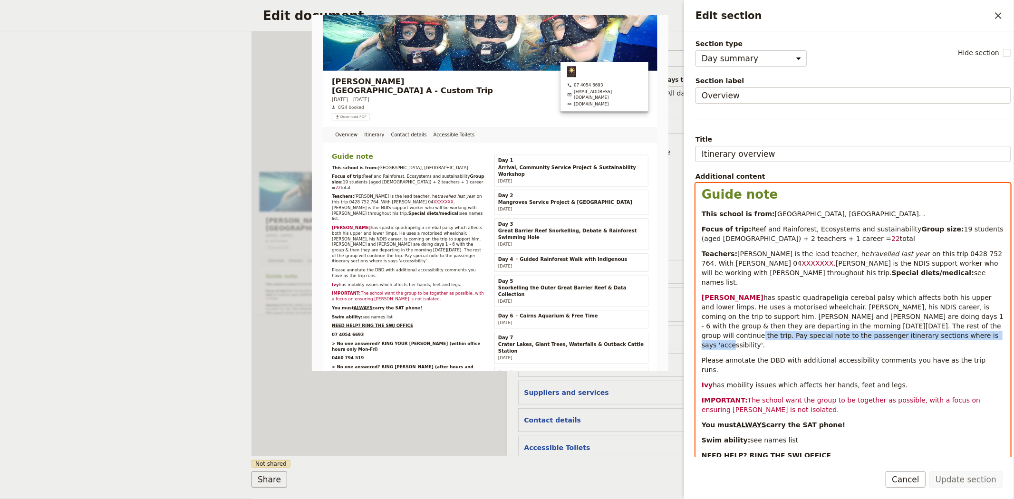
drag, startPoint x: 811, startPoint y: 356, endPoint x: 865, endPoint y: 343, distance: 55.3
click at [865, 343] on p "[PERSON_NAME] has spastic quadrapeligia cerebal palsy which affects both his up…" at bounding box center [853, 321] width 303 height 57
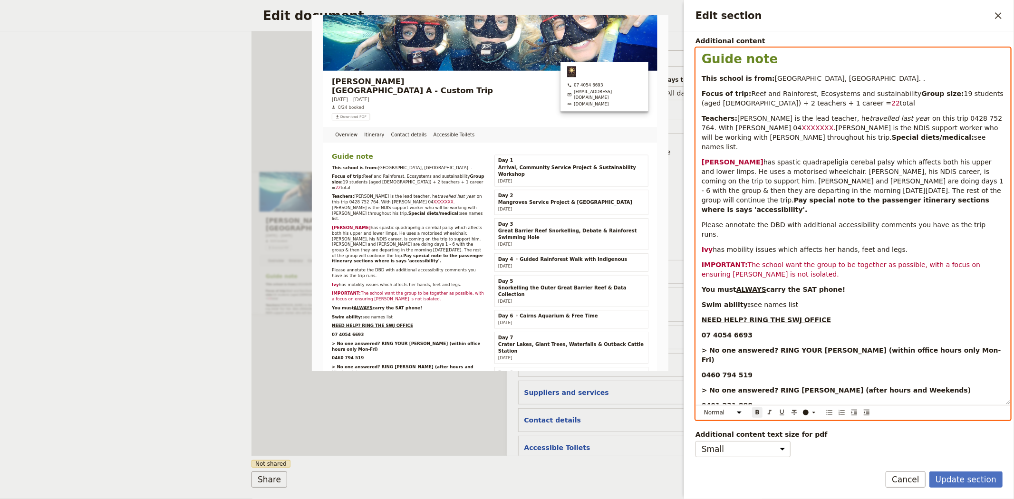
scroll to position [165, 0]
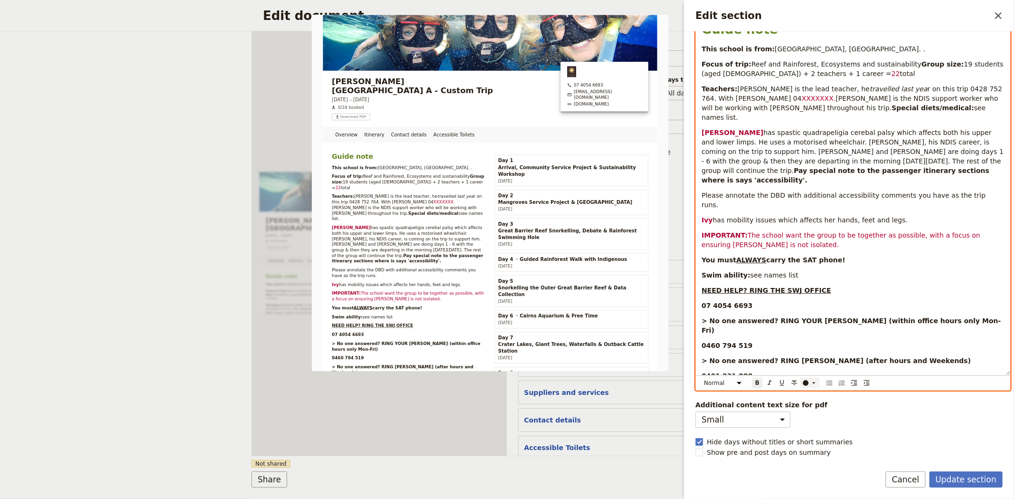
click at [809, 381] on div "​" at bounding box center [811, 384] width 19 height 8
click at [806, 409] on div "button" at bounding box center [807, 406] width 6 height 6
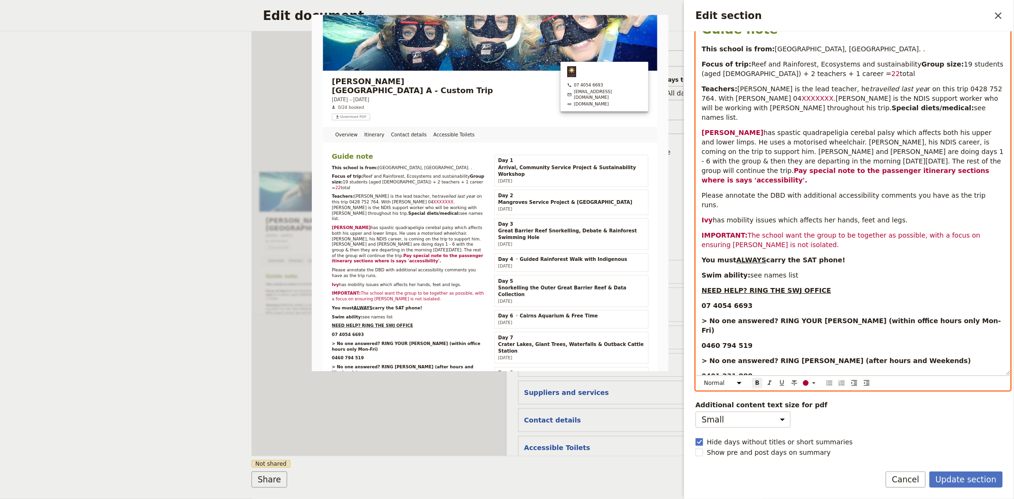
click at [823, 235] on span "The school want the group to be together as possible, with a focus on ensuring …" at bounding box center [842, 240] width 281 height 17
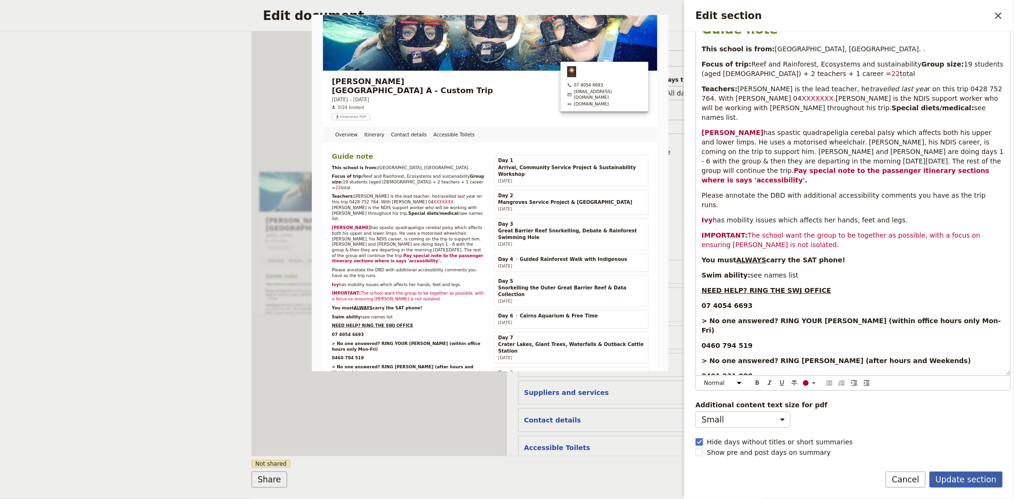
click at [966, 481] on button "Update section" at bounding box center [966, 480] width 73 height 16
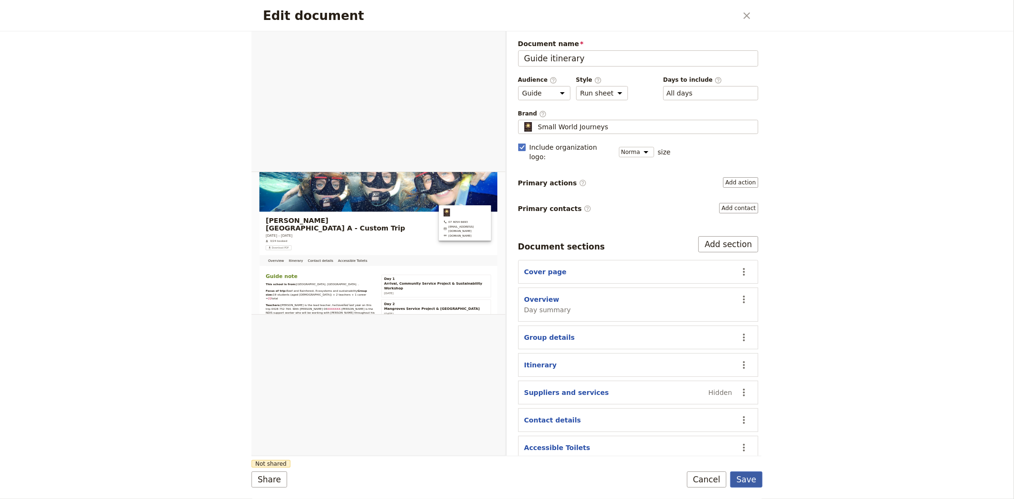
click at [753, 482] on button "Save" at bounding box center [746, 480] width 32 height 16
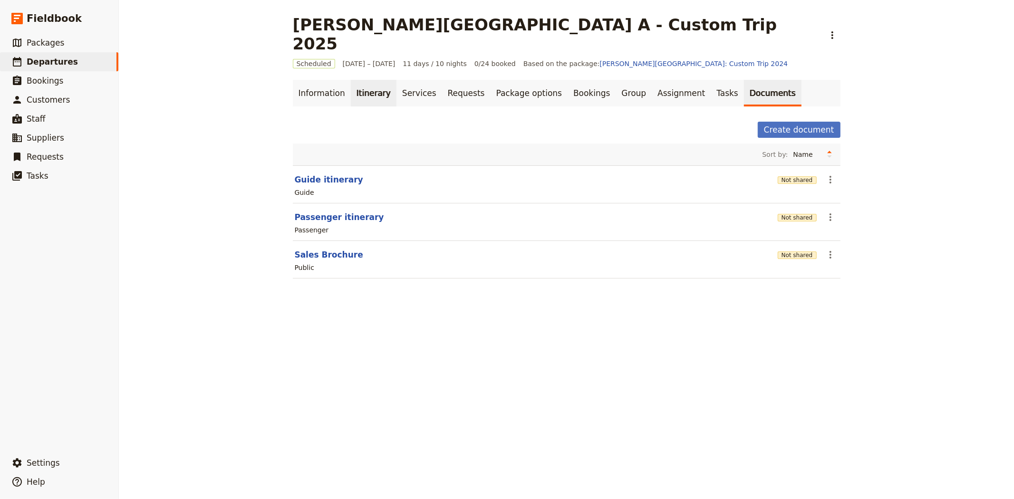
click at [367, 80] on link "Itinerary" at bounding box center [374, 93] width 46 height 27
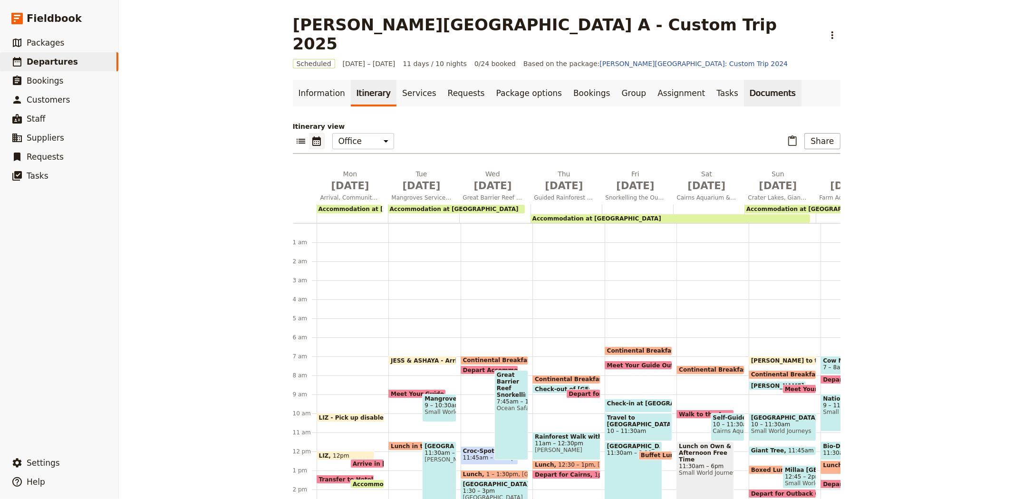
scroll to position [114, 0]
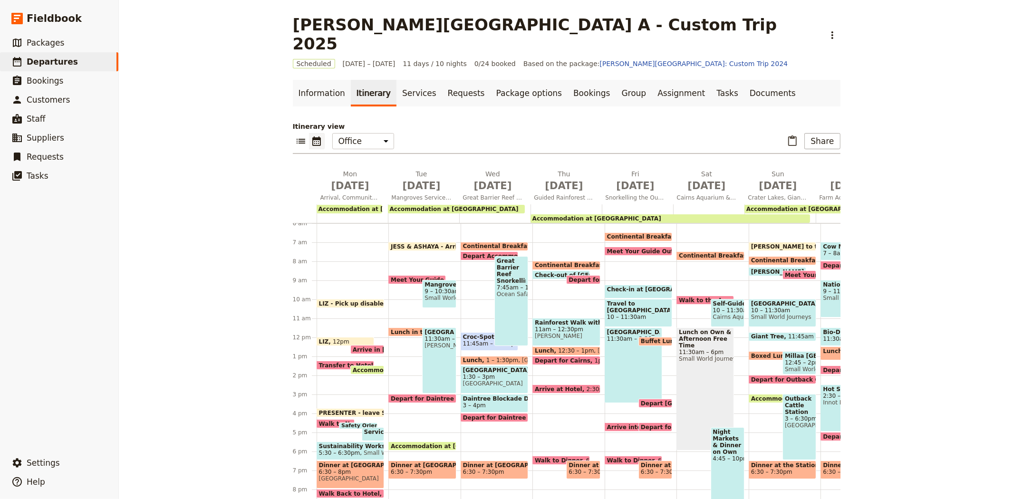
click at [472, 253] on span "Depart Accommodation" at bounding box center [503, 256] width 80 height 6
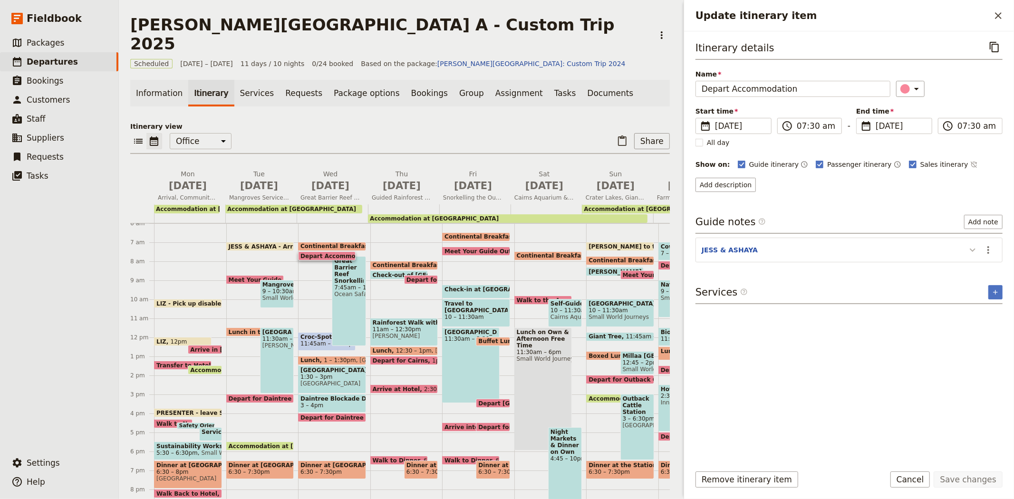
click at [966, 243] on button "Update itinerary item" at bounding box center [972, 250] width 15 height 16
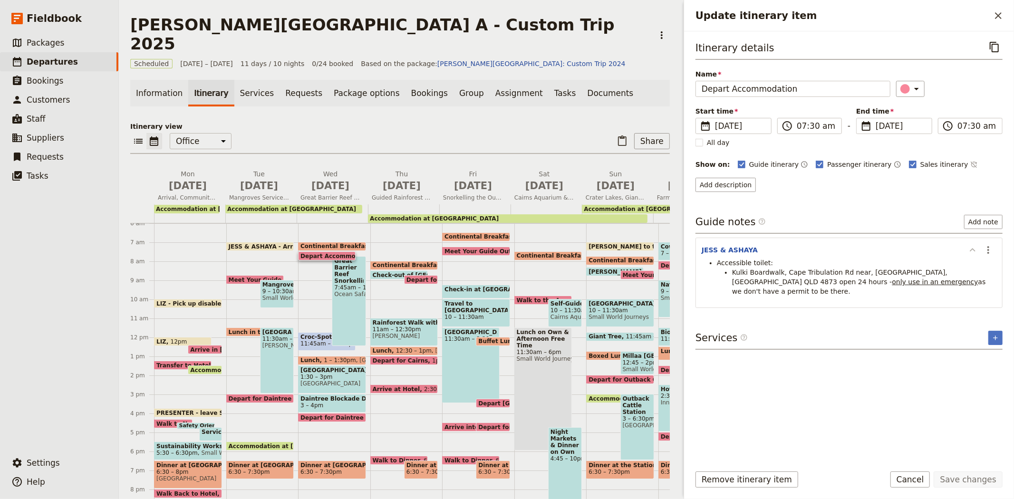
click at [966, 243] on button "Update itinerary item" at bounding box center [972, 250] width 15 height 16
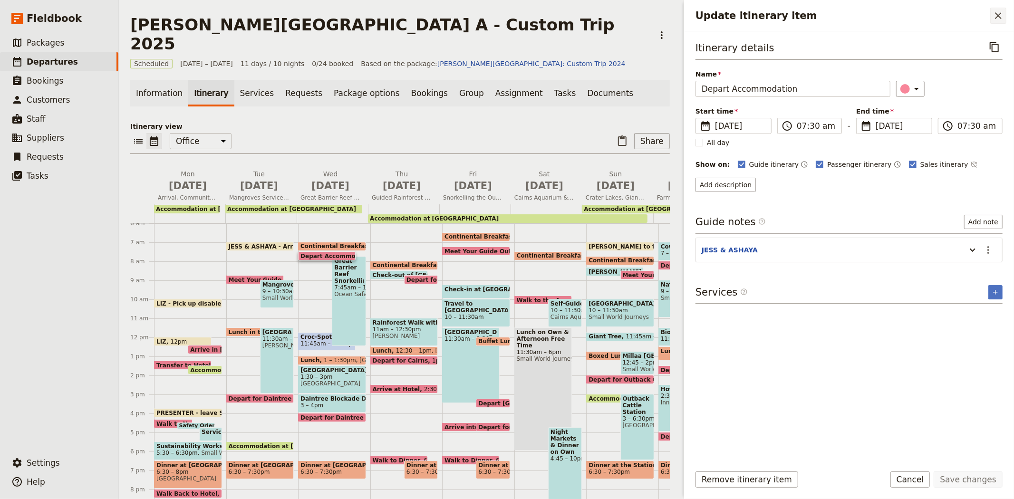
click at [999, 15] on icon "Close drawer" at bounding box center [998, 15] width 7 height 7
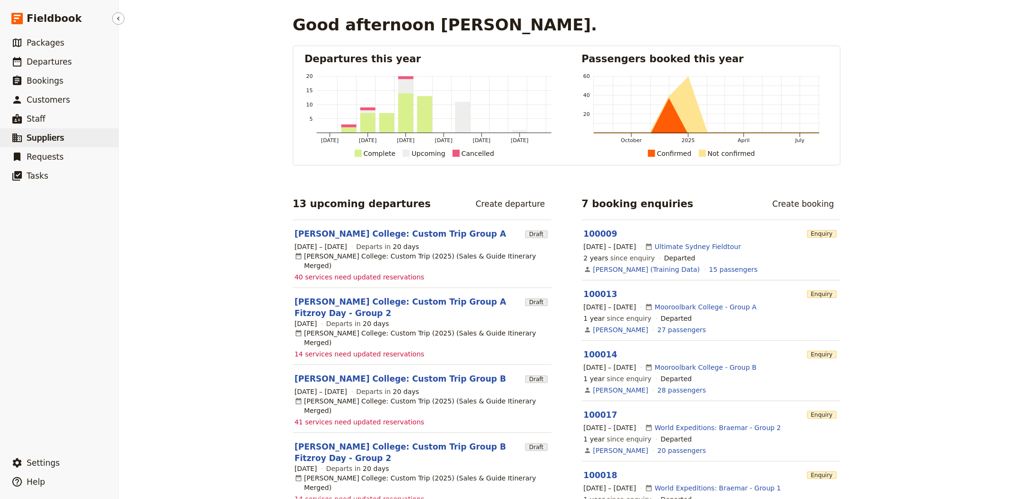
click at [51, 134] on span "Suppliers" at bounding box center [46, 138] width 38 height 10
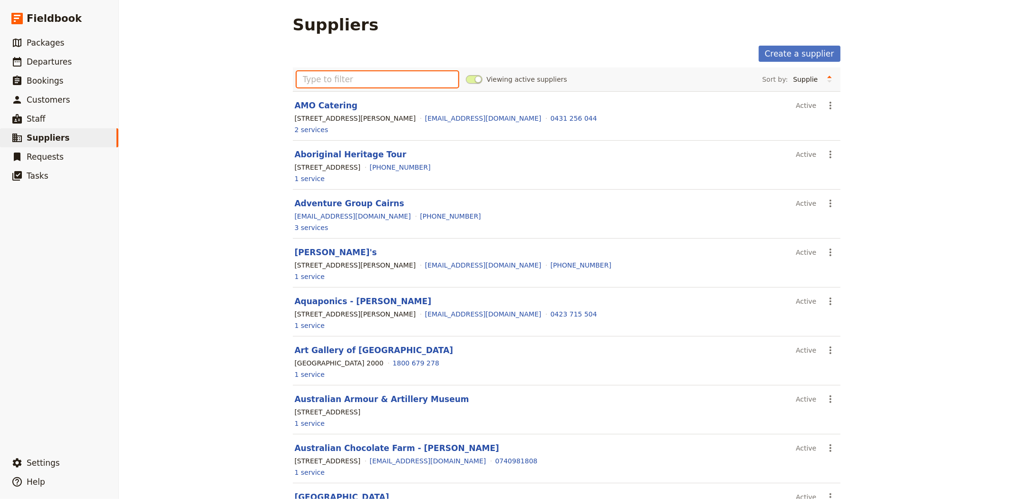
click at [402, 79] on input "text" at bounding box center [378, 79] width 162 height 16
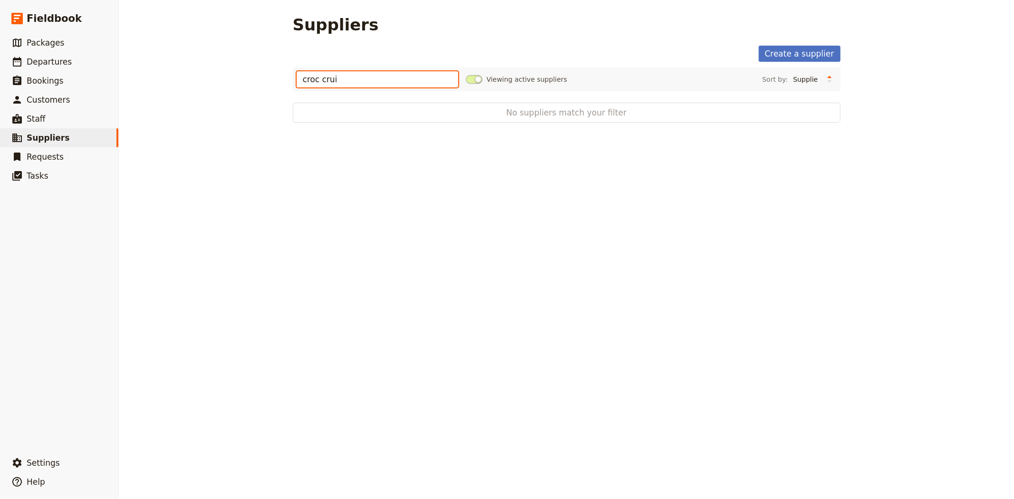
type input "croc crui"
click at [467, 78] on span at bounding box center [474, 79] width 17 height 9
click at [466, 75] on input "Viewing active suppliers" at bounding box center [466, 75] width 0 height 0
drag, startPoint x: 341, startPoint y: 82, endPoint x: 199, endPoint y: 80, distance: 141.7
click at [200, 80] on div "Suppliers Create a supplier croc crui Viewing inactive suppliers Sort by: Suppl…" at bounding box center [567, 249] width 896 height 499
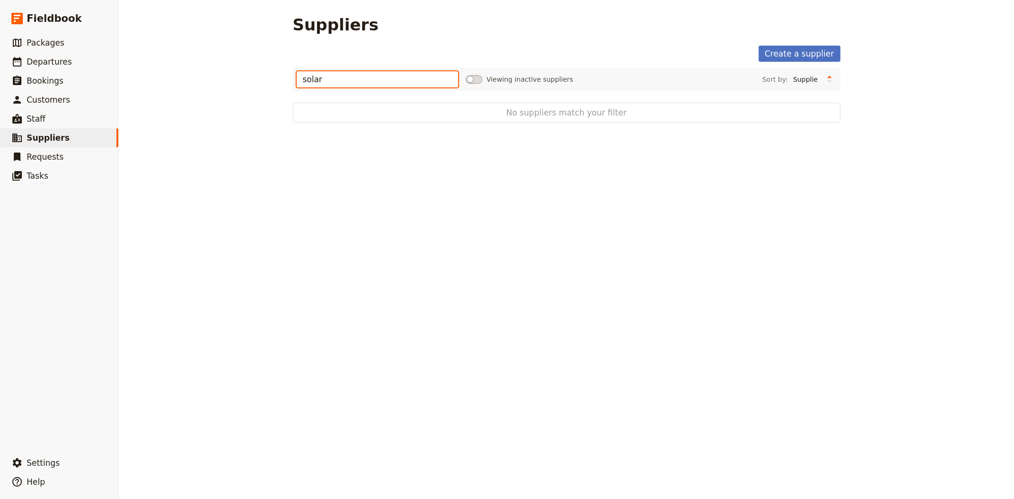
type input "solar"
click at [474, 79] on span at bounding box center [474, 79] width 17 height 9
click at [466, 75] on input "Viewing inactive suppliers" at bounding box center [466, 75] width 0 height 0
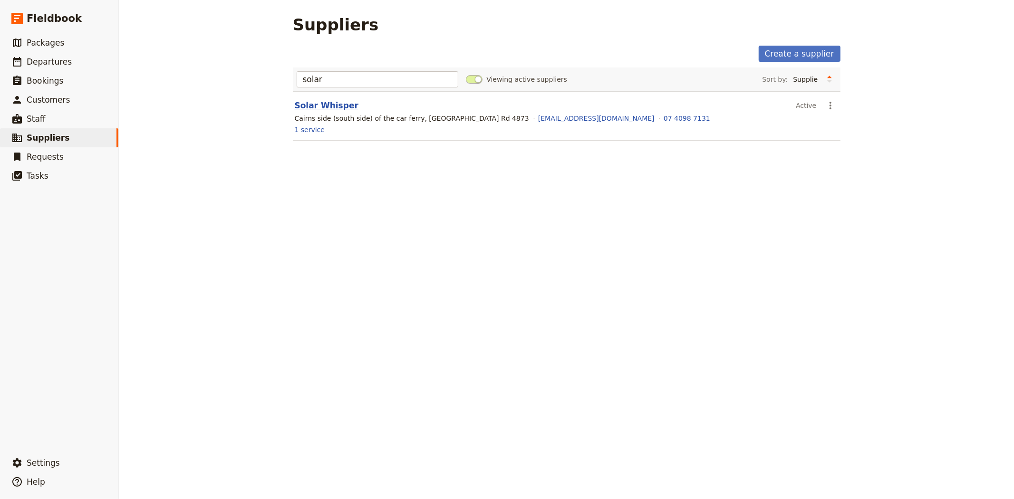
click at [330, 105] on link "Solar Whisper" at bounding box center [327, 106] width 64 height 10
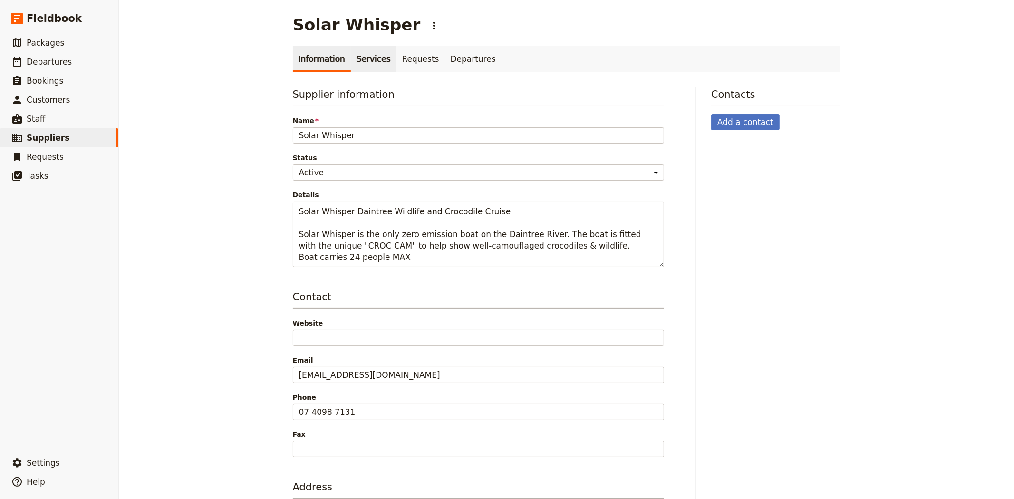
click at [360, 63] on link "Services" at bounding box center [374, 59] width 46 height 27
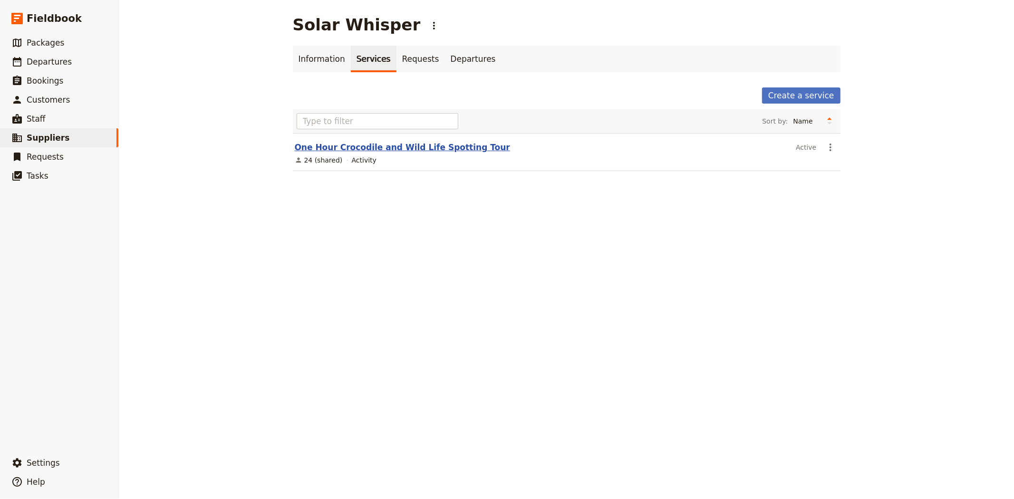
click at [397, 146] on link "One Hour Crocodile and Wild Life Spotting Tour" at bounding box center [402, 148] width 215 height 10
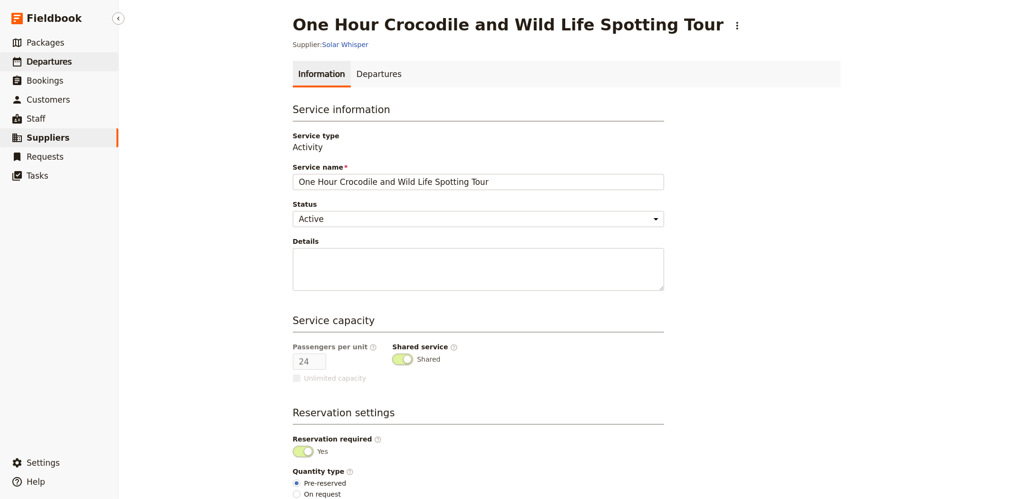
click at [53, 60] on span "Departures" at bounding box center [49, 62] width 45 height 10
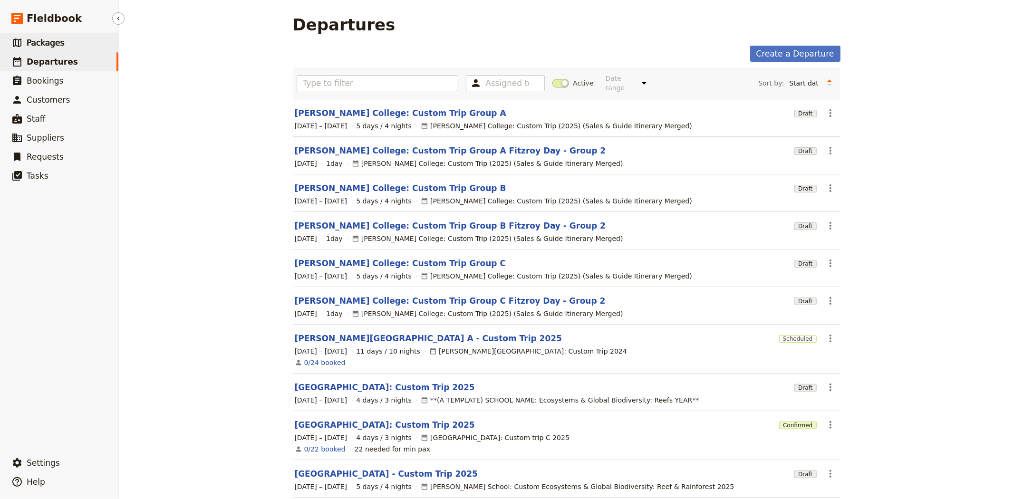
click at [49, 45] on span "Packages" at bounding box center [46, 43] width 38 height 10
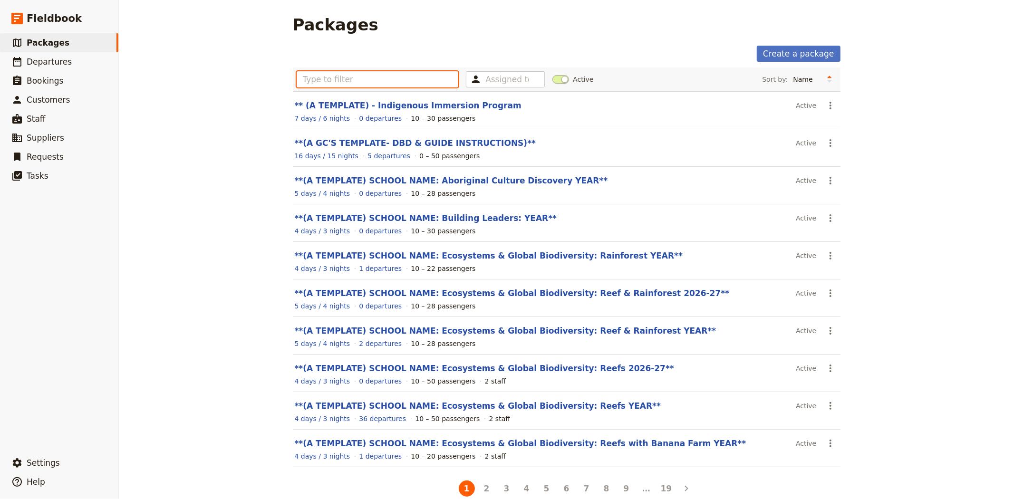
click at [409, 79] on input "text" at bounding box center [378, 79] width 162 height 16
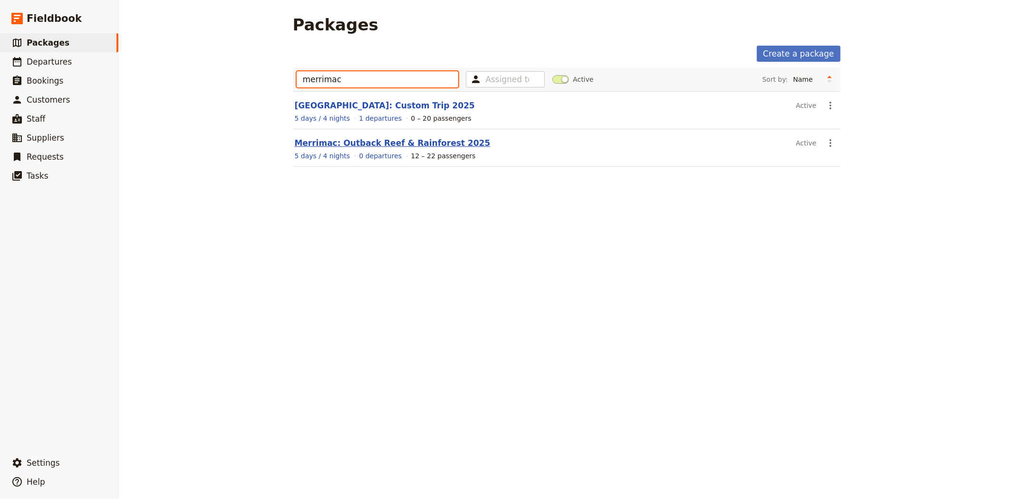
type input "merrimac"
click at [412, 145] on link "Merrimac: Outback Reef & Rainforest 2025" at bounding box center [393, 143] width 196 height 10
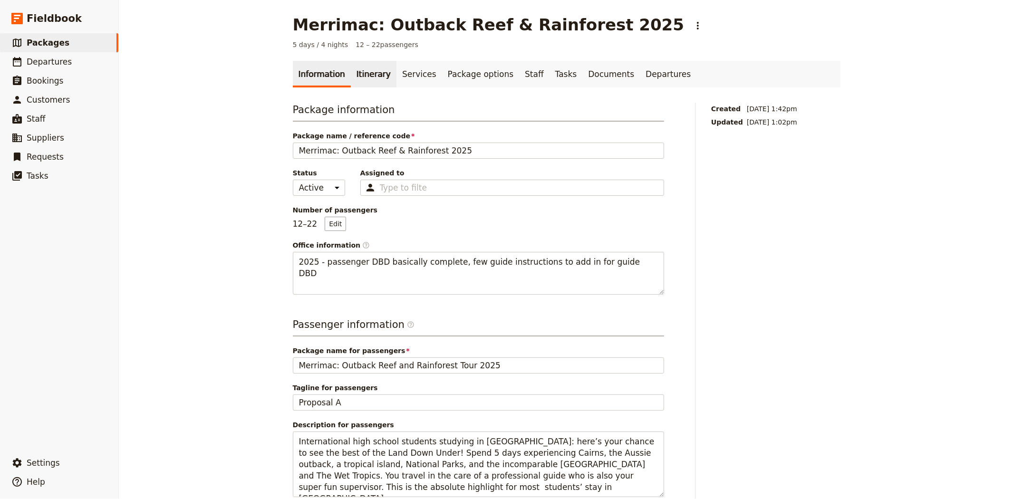
click at [354, 72] on link "Itinerary" at bounding box center [374, 74] width 46 height 27
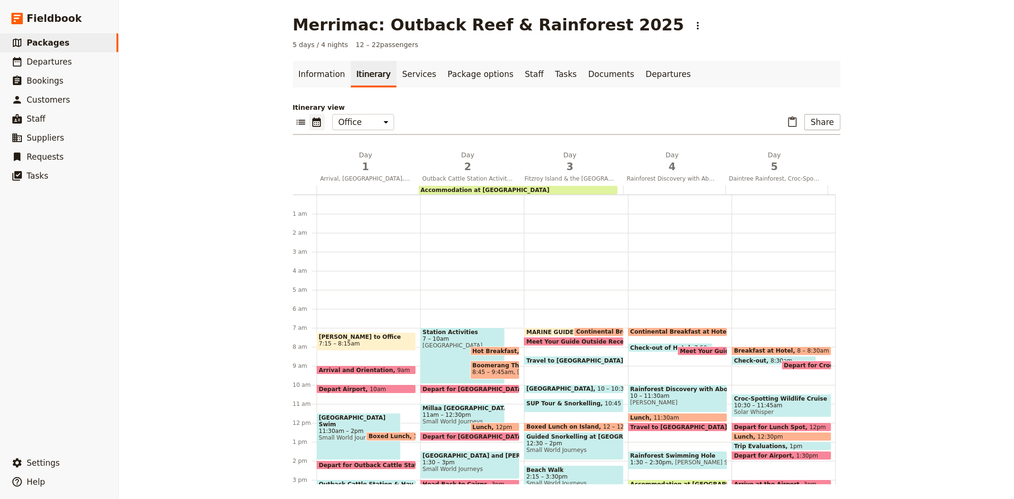
scroll to position [124, 0]
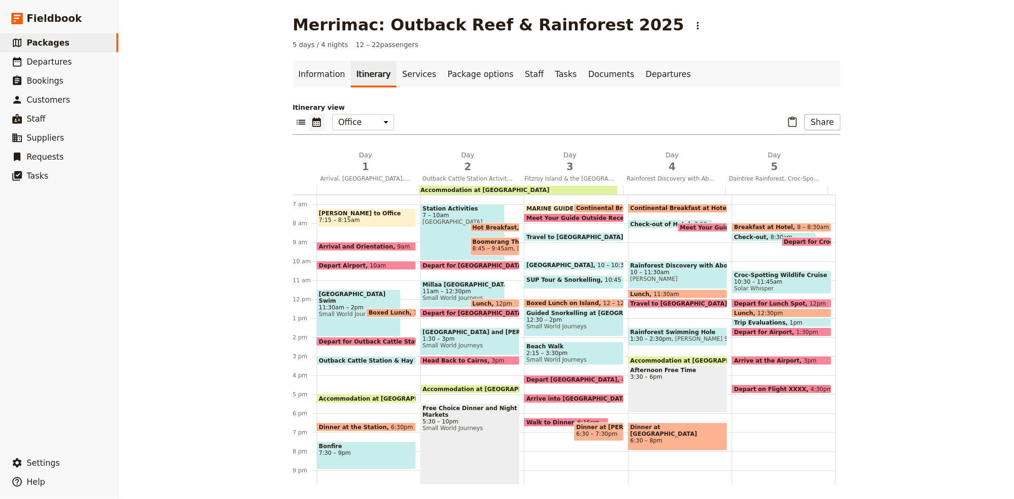
click at [742, 282] on span "10:30 – 11:45am" at bounding box center [781, 282] width 95 height 7
select select "5"
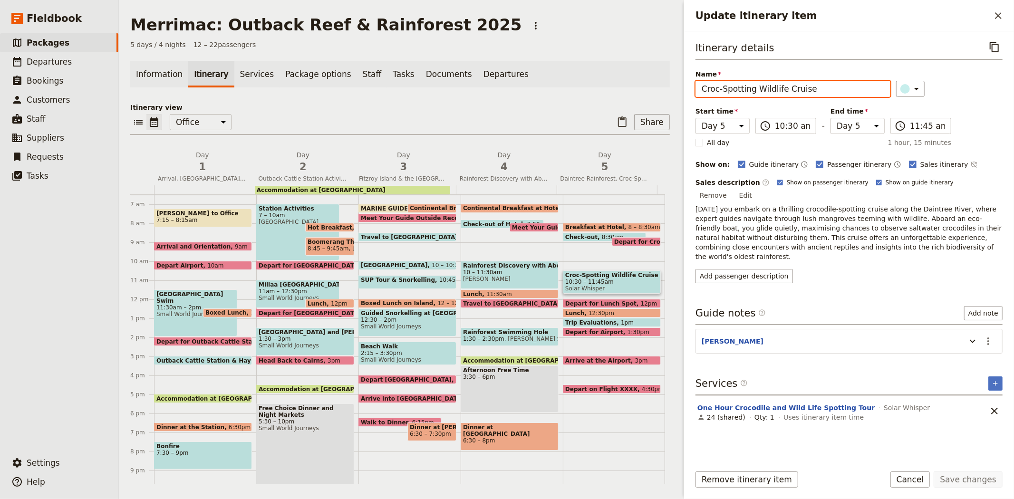
drag, startPoint x: 824, startPoint y: 91, endPoint x: 660, endPoint y: 85, distance: 164.7
click at [660, 85] on div "Merrimac: Outback Reef & Rainforest 2025 ​ 5 days / 4 nights 12 – 22 passengers…" at bounding box center [567, 249] width 896 height 499
click at [815, 230] on p "[DATE] you embark on a thrilling crocodile-spotting cruise along the Daintree R…" at bounding box center [849, 233] width 307 height 57
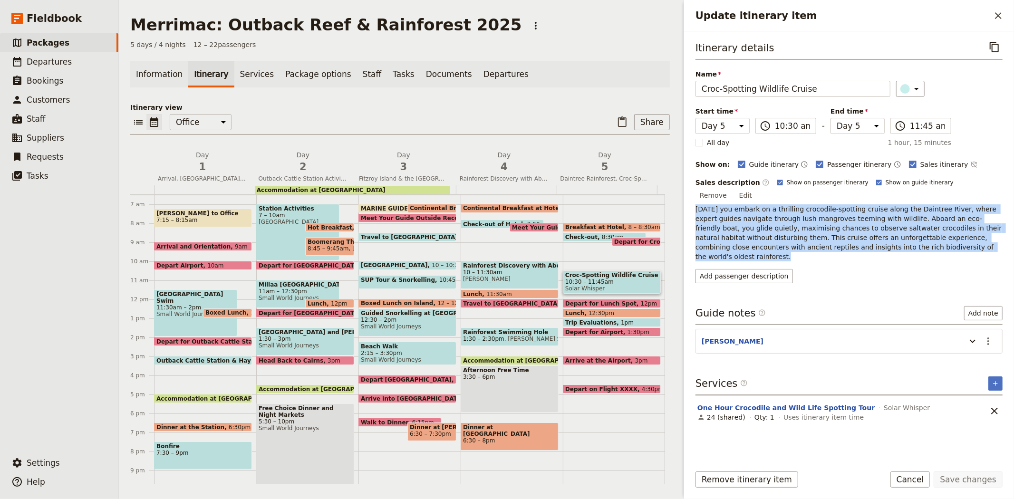
drag, startPoint x: 862, startPoint y: 240, endPoint x: 691, endPoint y: 201, distance: 176.0
click at [691, 201] on div "Itinerary details ​ Name Croc-Spotting Wildlife Cruise ​ Start time Day 1 Day 2…" at bounding box center [849, 244] width 330 height 426
copy p "[DATE] you embark on a thrilling crocodile-spotting cruise along the Daintree R…"
click at [968, 336] on icon "Update itinerary item" at bounding box center [972, 341] width 11 height 11
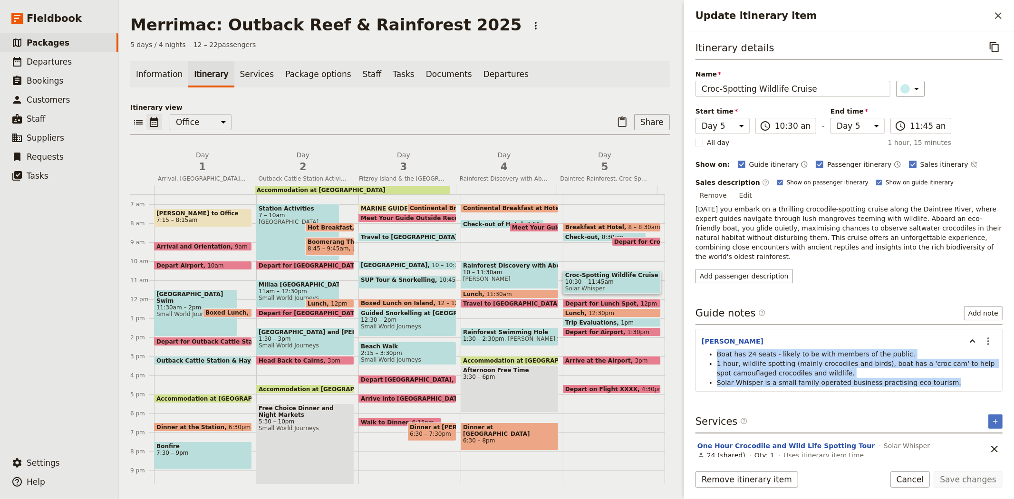
drag, startPoint x: 933, startPoint y: 363, endPoint x: 711, endPoint y: 331, distance: 224.0
click at [711, 350] on ul "Boat has 24 seats - likely to be with members of the public. 1 hour, wildlife s…" at bounding box center [849, 369] width 295 height 38
copy ul "Boat has 24 seats - likely to be with members of the public. 1 hour, wildlife s…"
